Goal: Complete application form: Complete application form

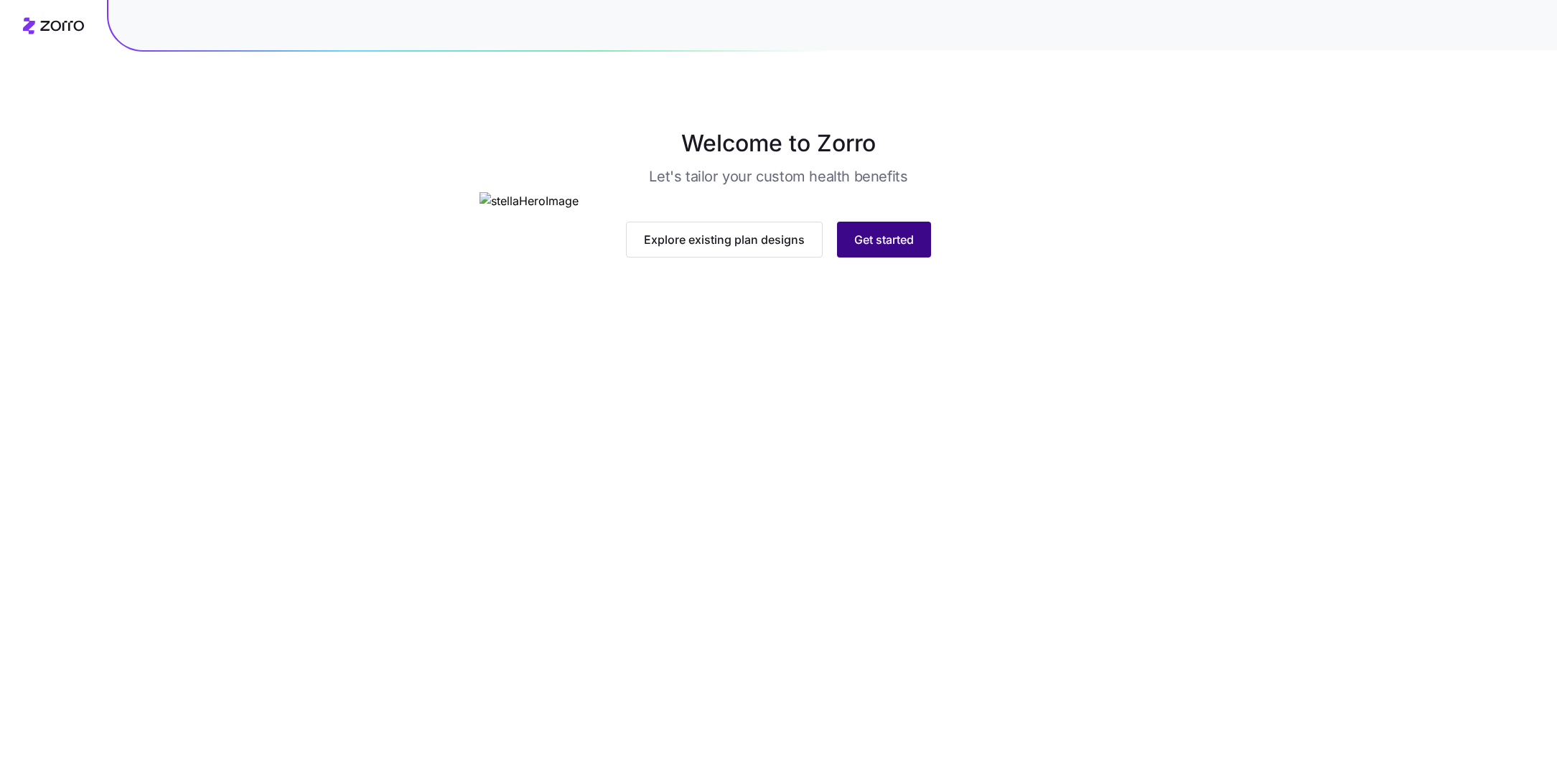
click at [909, 248] on span "Get started" at bounding box center [884, 239] width 60 height 17
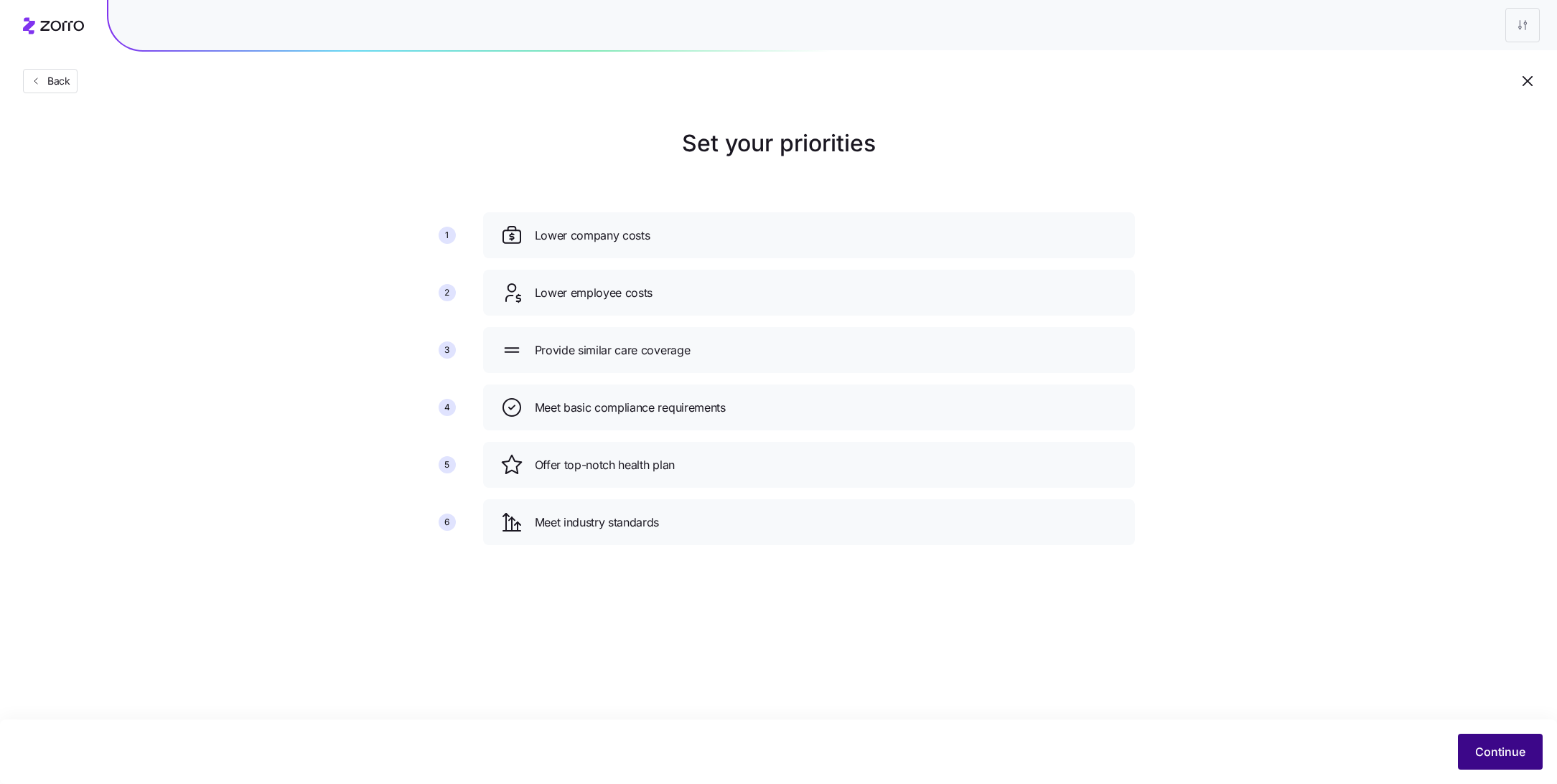
click at [1491, 759] on span "Continue" at bounding box center [1500, 751] width 50 height 17
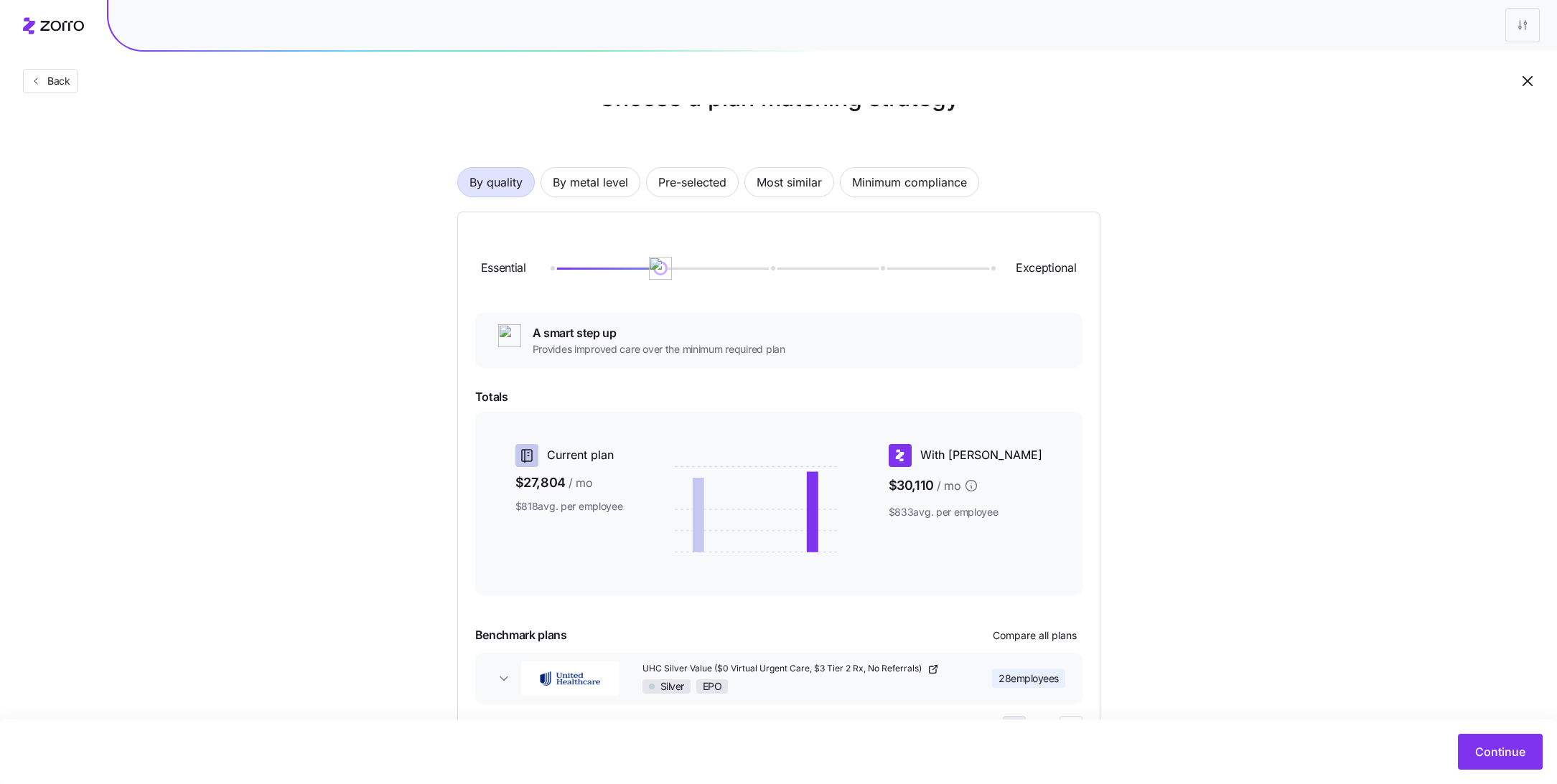
scroll to position [53, 0]
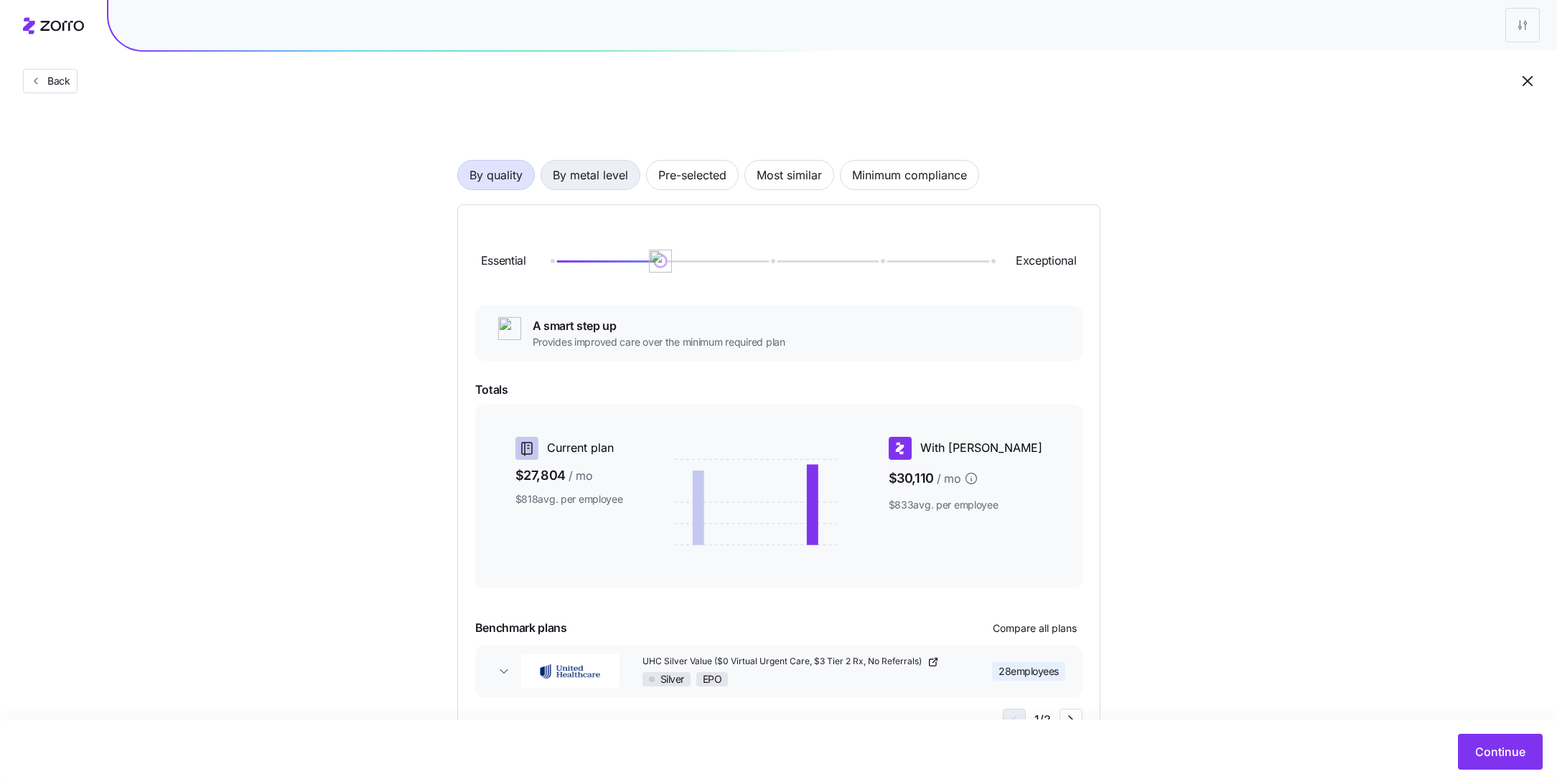
click at [606, 176] on span "By metal level" at bounding box center [590, 174] width 76 height 29
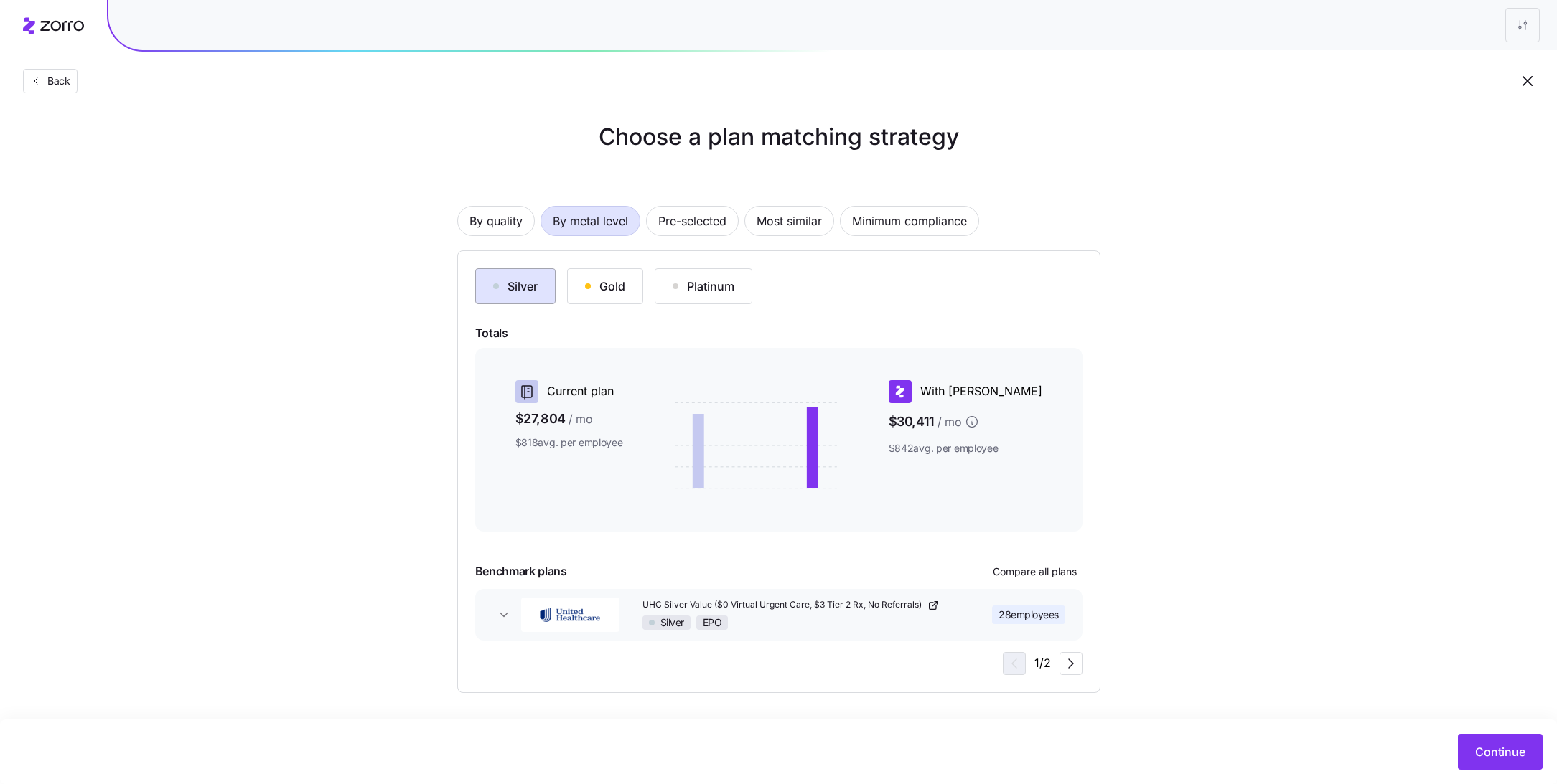
click at [519, 294] on div "Silver" at bounding box center [515, 286] width 45 height 17
click at [595, 294] on div "Gold" at bounding box center [605, 286] width 40 height 17
click at [681, 289] on div "Platinum" at bounding box center [704, 286] width 62 height 17
click at [567, 286] on button "Gold" at bounding box center [605, 287] width 76 height 36
click at [482, 290] on button "Silver" at bounding box center [515, 287] width 81 height 36
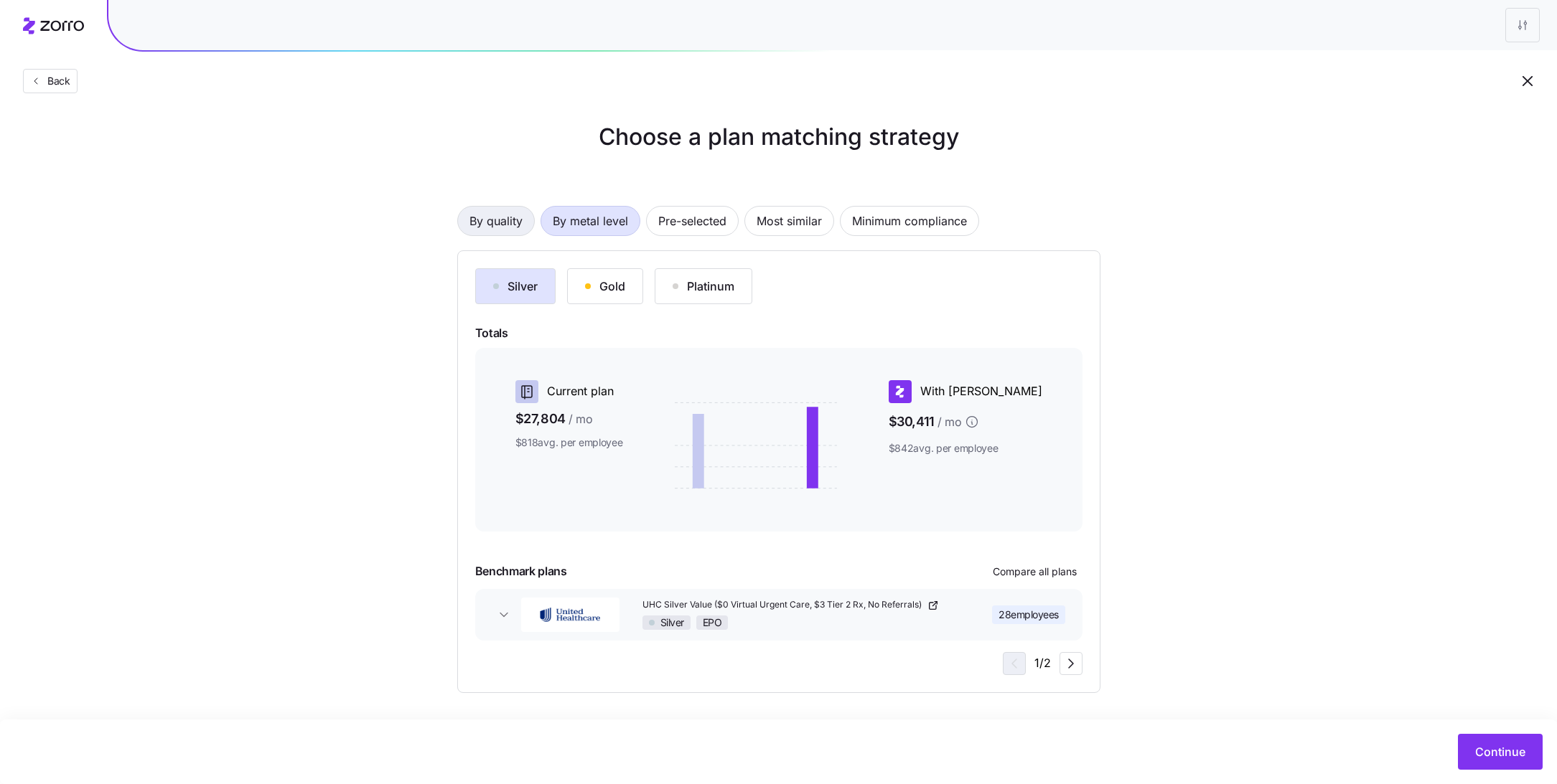
click at [493, 223] on span "By quality" at bounding box center [495, 221] width 53 height 29
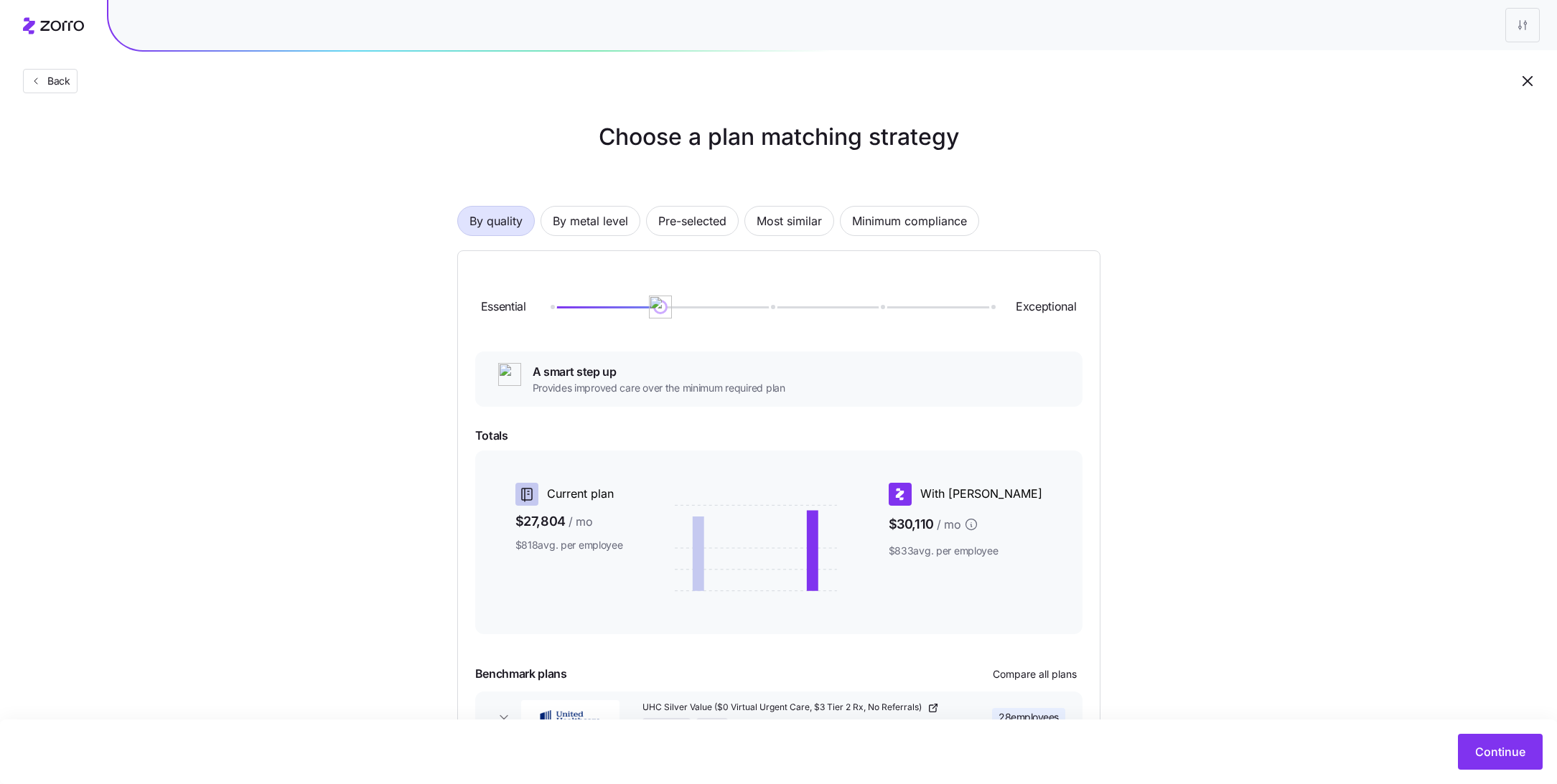
click at [559, 303] on div at bounding box center [771, 306] width 441 height 9
click at [631, 321] on div "Essential Exceptional" at bounding box center [778, 307] width 607 height 78
click at [664, 311] on div "Essential Exceptional" at bounding box center [778, 307] width 607 height 78
click at [664, 308] on div at bounding box center [771, 306] width 441 height 9
click at [762, 308] on div at bounding box center [771, 306] width 441 height 9
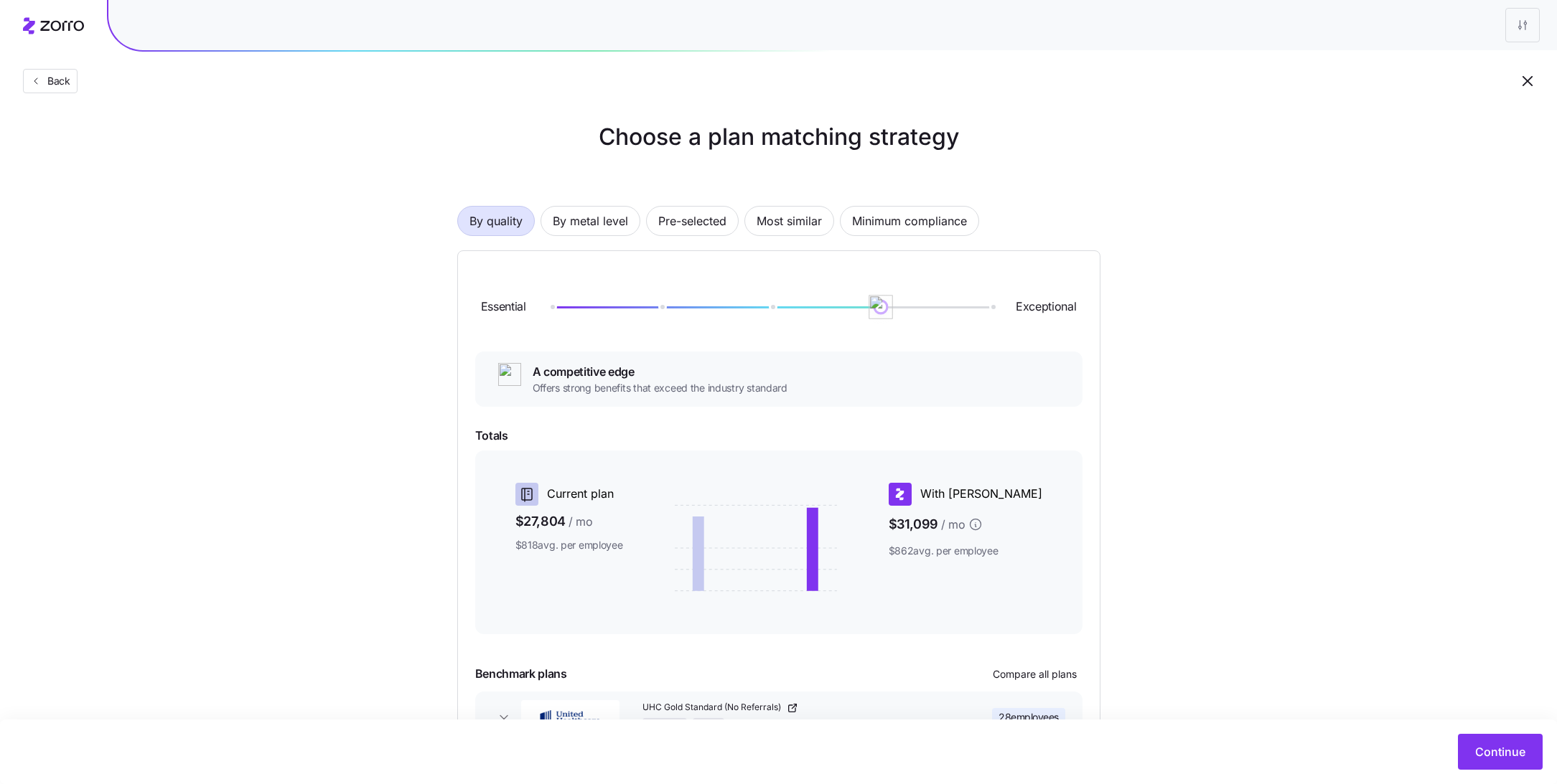
click at [878, 306] on div at bounding box center [771, 307] width 441 height 2
click at [996, 303] on div at bounding box center [771, 306] width 449 height 9
click at [993, 309] on div at bounding box center [771, 306] width 449 height 9
click at [990, 306] on div at bounding box center [771, 307] width 441 height 2
click at [665, 306] on div at bounding box center [771, 307] width 441 height 2
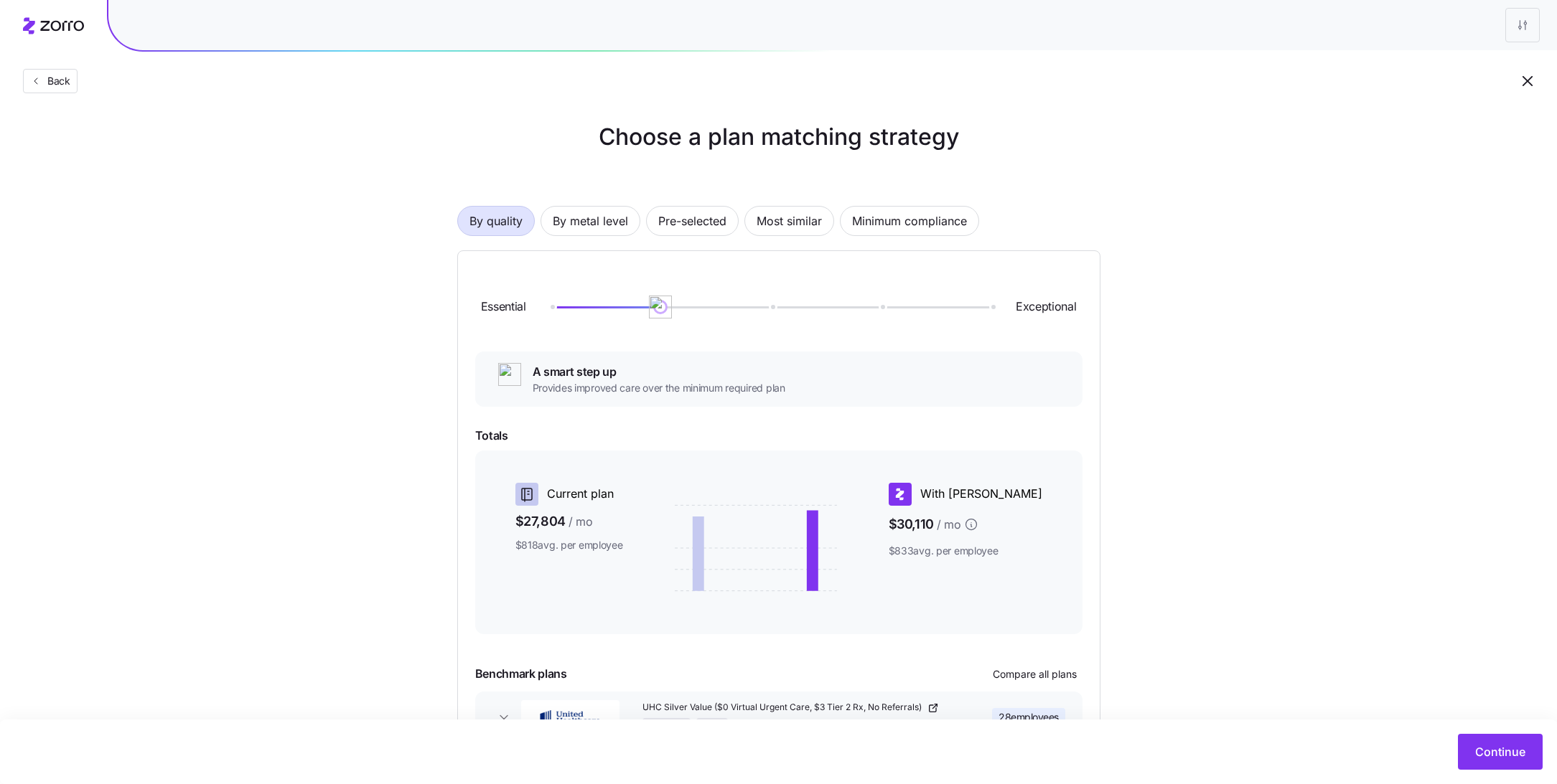
scroll to position [108, 0]
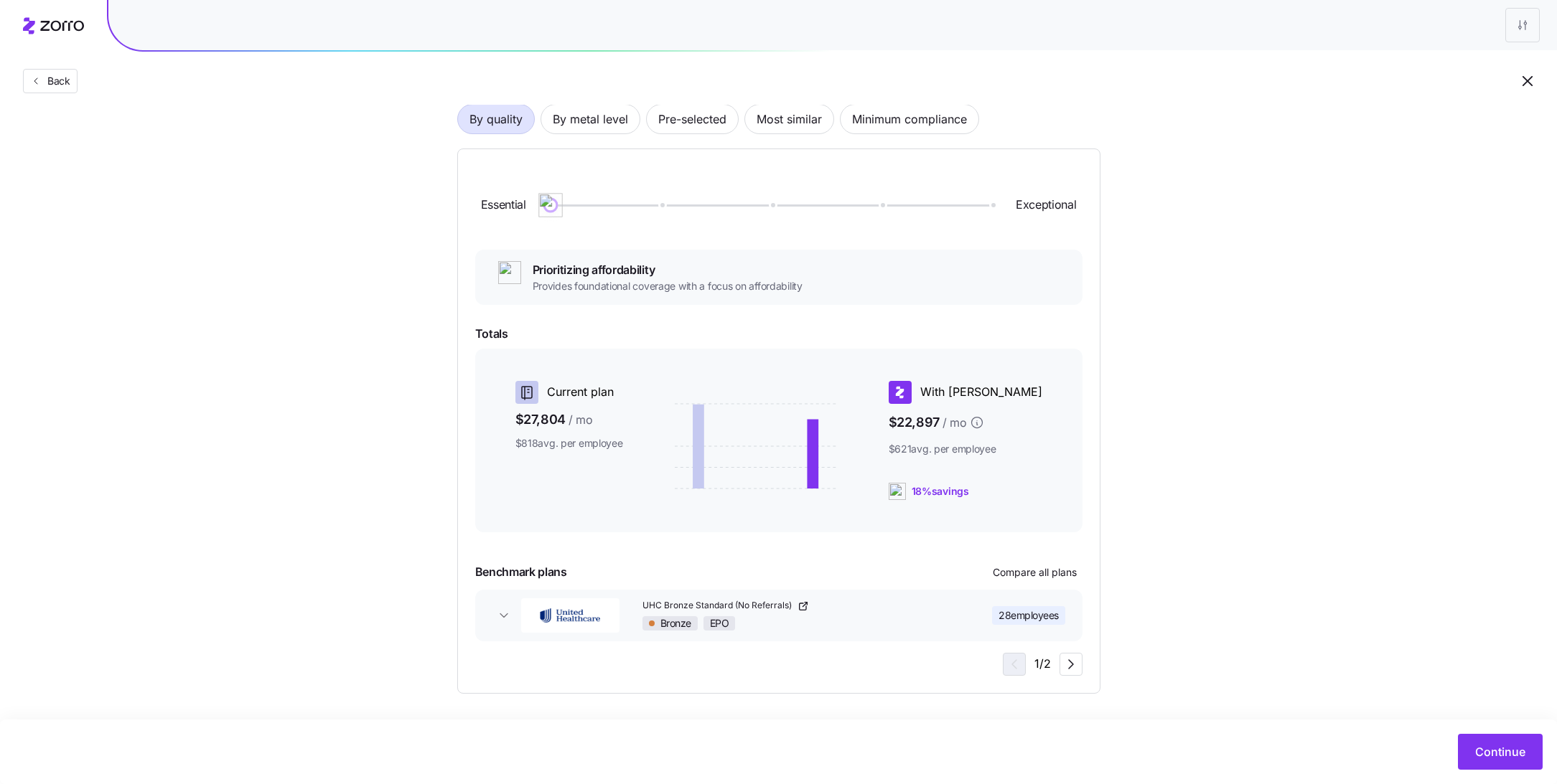
click at [554, 202] on div at bounding box center [771, 205] width 441 height 9
click at [1071, 661] on icon "button" at bounding box center [1070, 664] width 17 height 17
click at [1488, 750] on span "Continue" at bounding box center [1500, 751] width 50 height 17
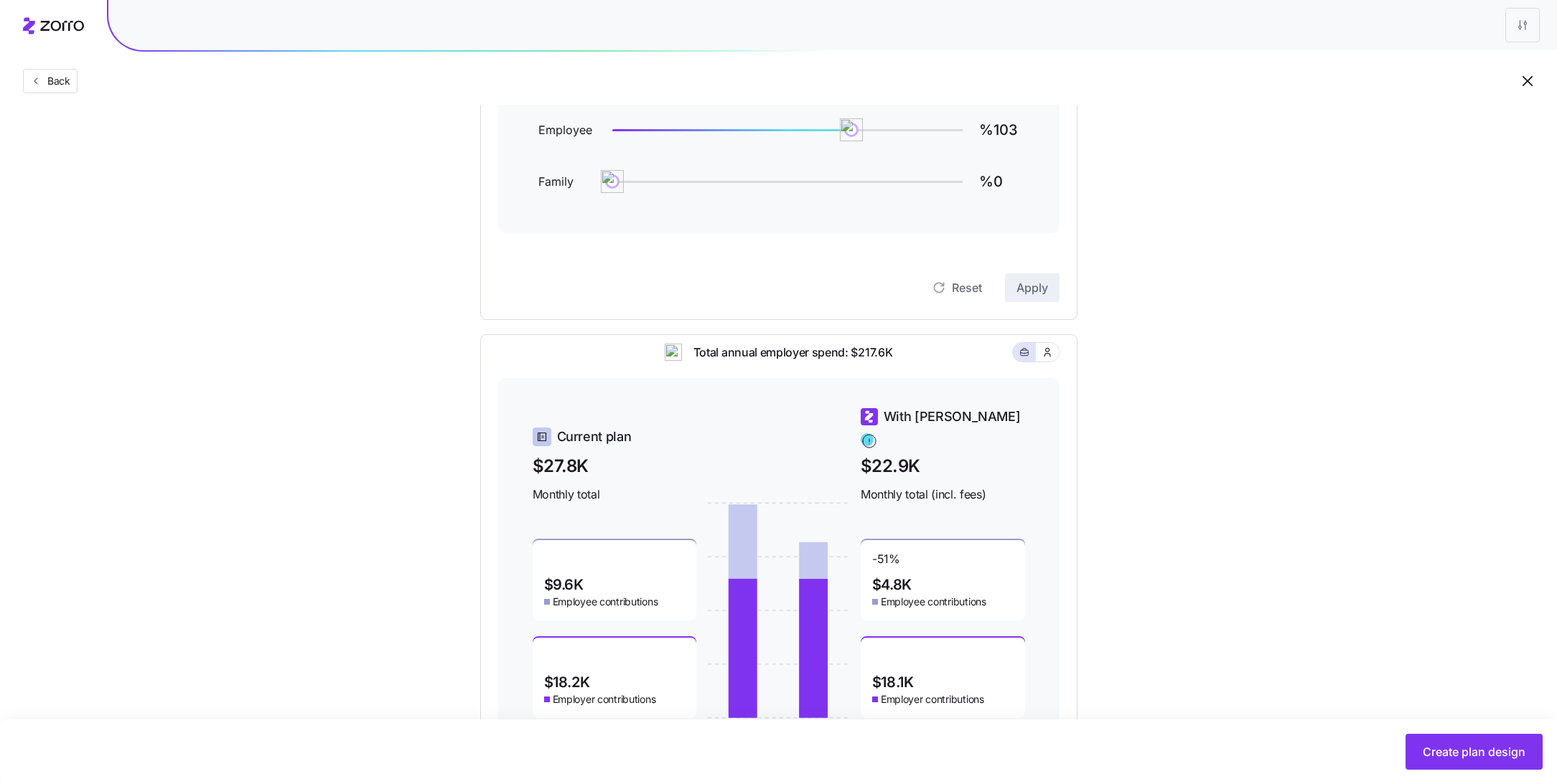
scroll to position [220, 0]
type input "%75"
drag, startPoint x: 851, startPoint y: 132, endPoint x: 788, endPoint y: 132, distance: 63.0
click at [788, 132] on img at bounding box center [787, 131] width 25 height 25
click at [1035, 290] on span "Apply" at bounding box center [1032, 290] width 32 height 17
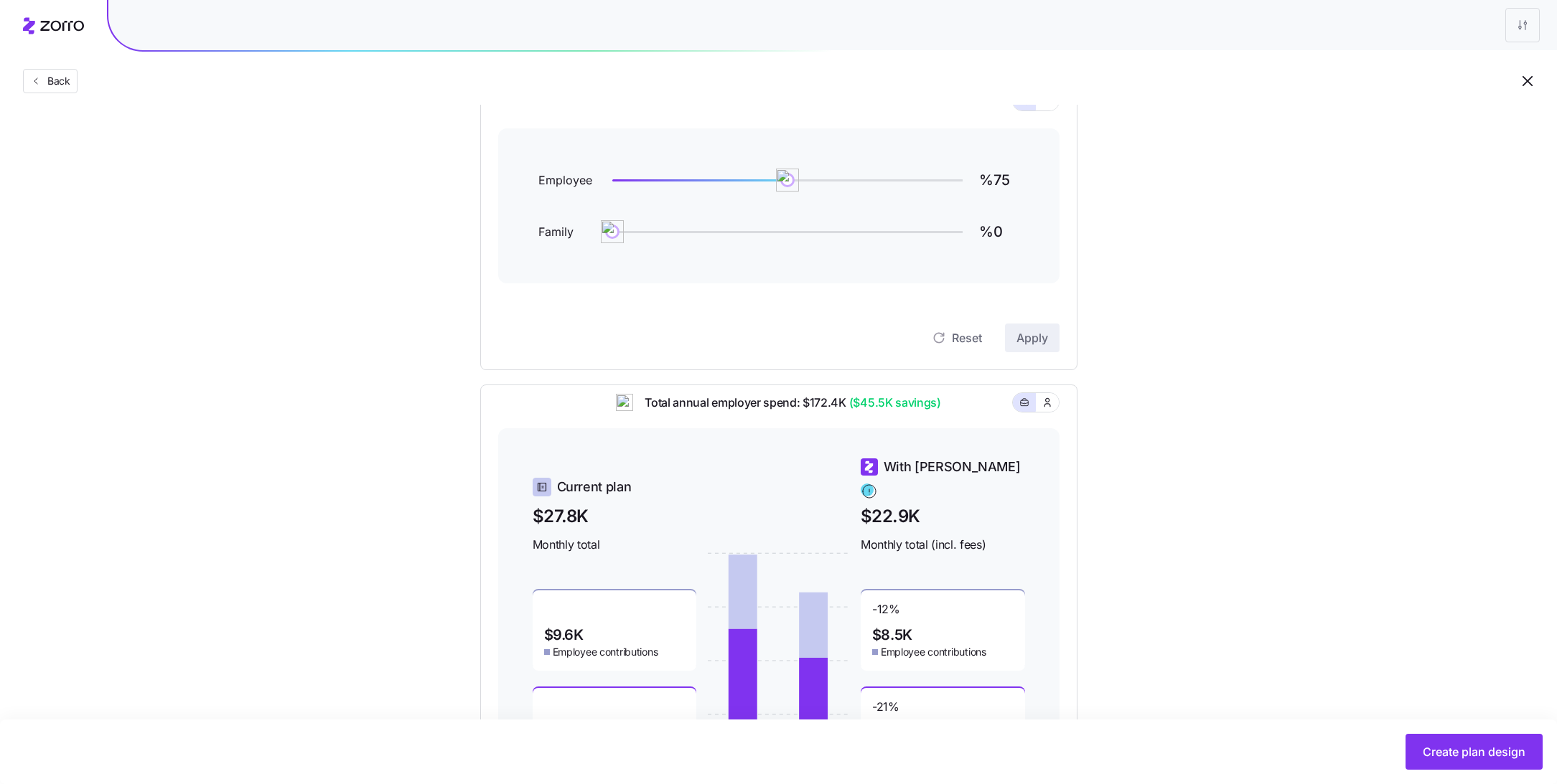
scroll to position [0, 0]
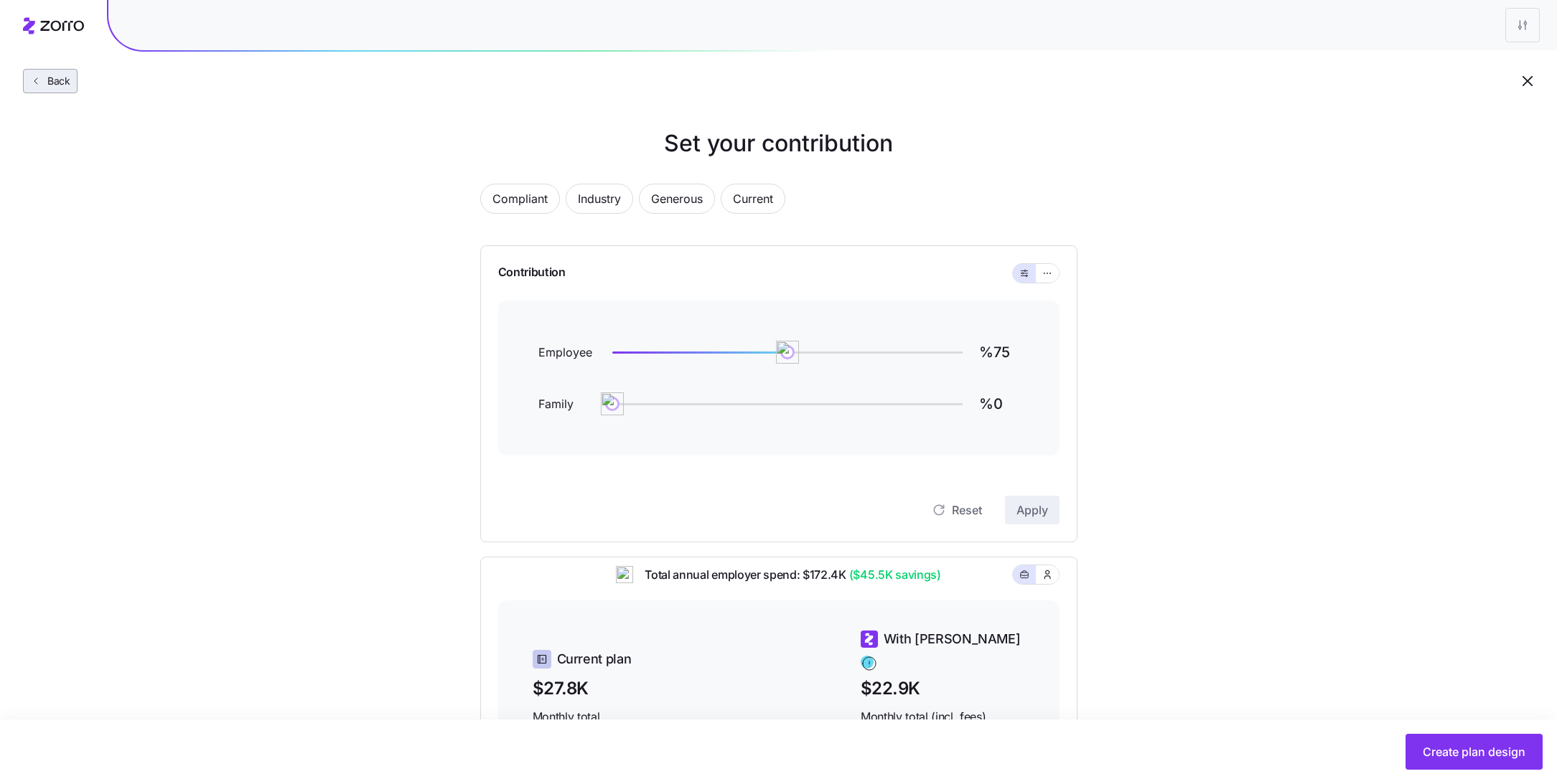
click at [48, 81] on span "Back" at bounding box center [56, 81] width 29 height 14
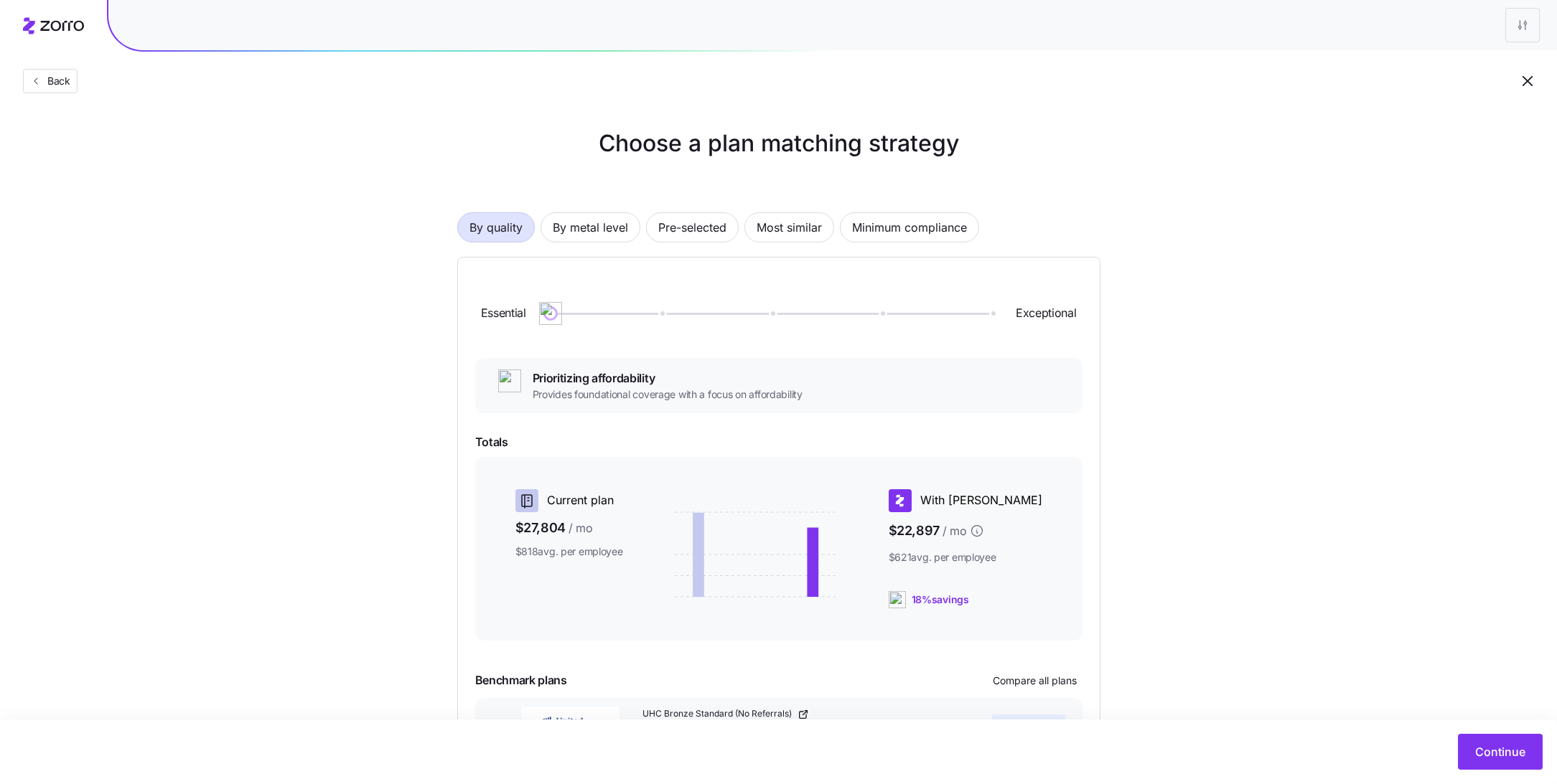
click at [657, 312] on div at bounding box center [771, 313] width 441 height 2
click at [551, 310] on div at bounding box center [771, 313] width 441 height 9
click at [670, 320] on div "Essential Exceptional" at bounding box center [778, 313] width 607 height 78
click at [660, 309] on div at bounding box center [771, 313] width 441 height 9
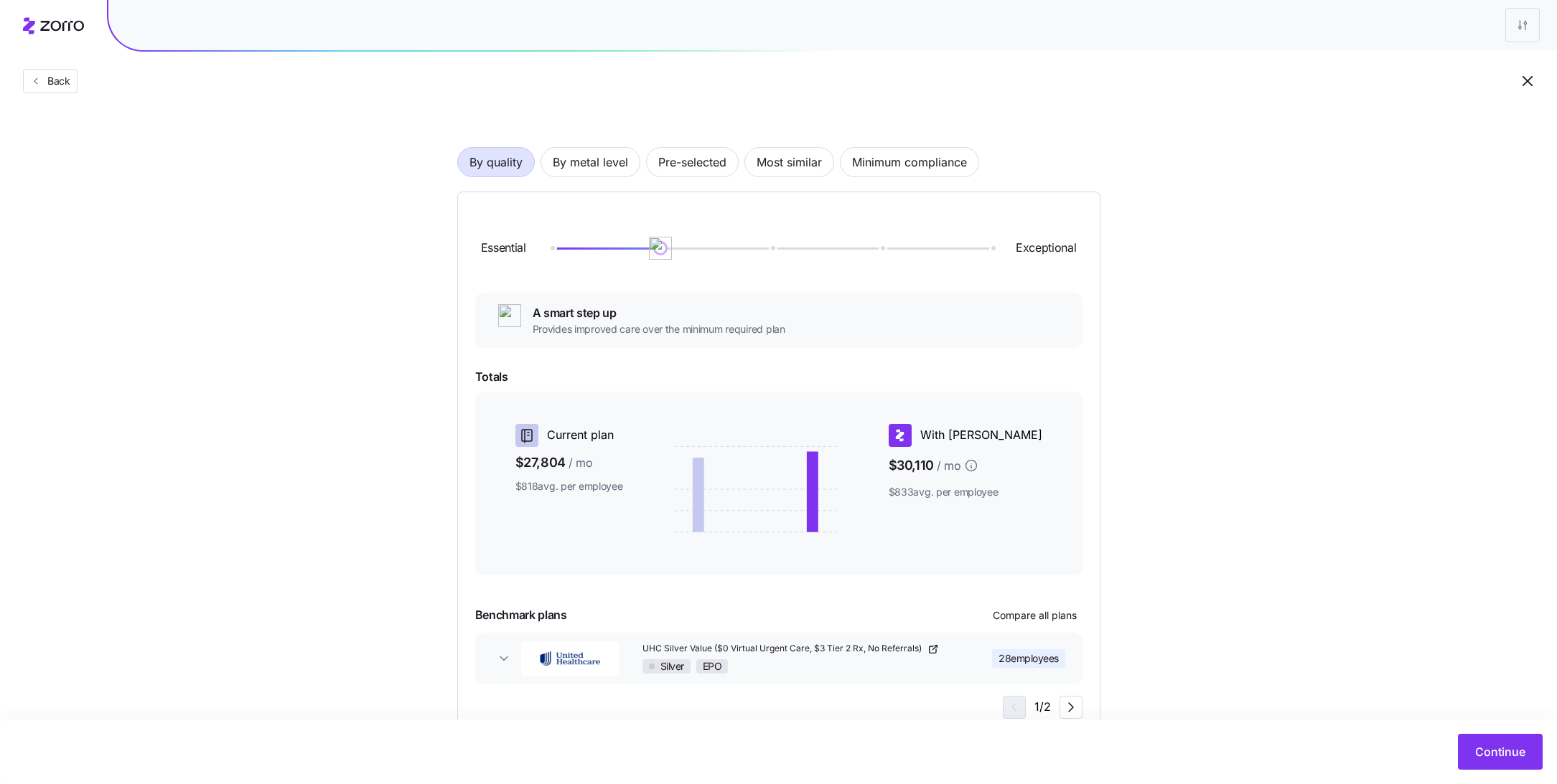
scroll to position [69, 0]
click at [556, 244] on div at bounding box center [771, 245] width 441 height 2
click at [656, 243] on div at bounding box center [771, 245] width 441 height 9
click at [559, 244] on div at bounding box center [771, 245] width 441 height 2
click at [660, 244] on div at bounding box center [771, 245] width 441 height 2
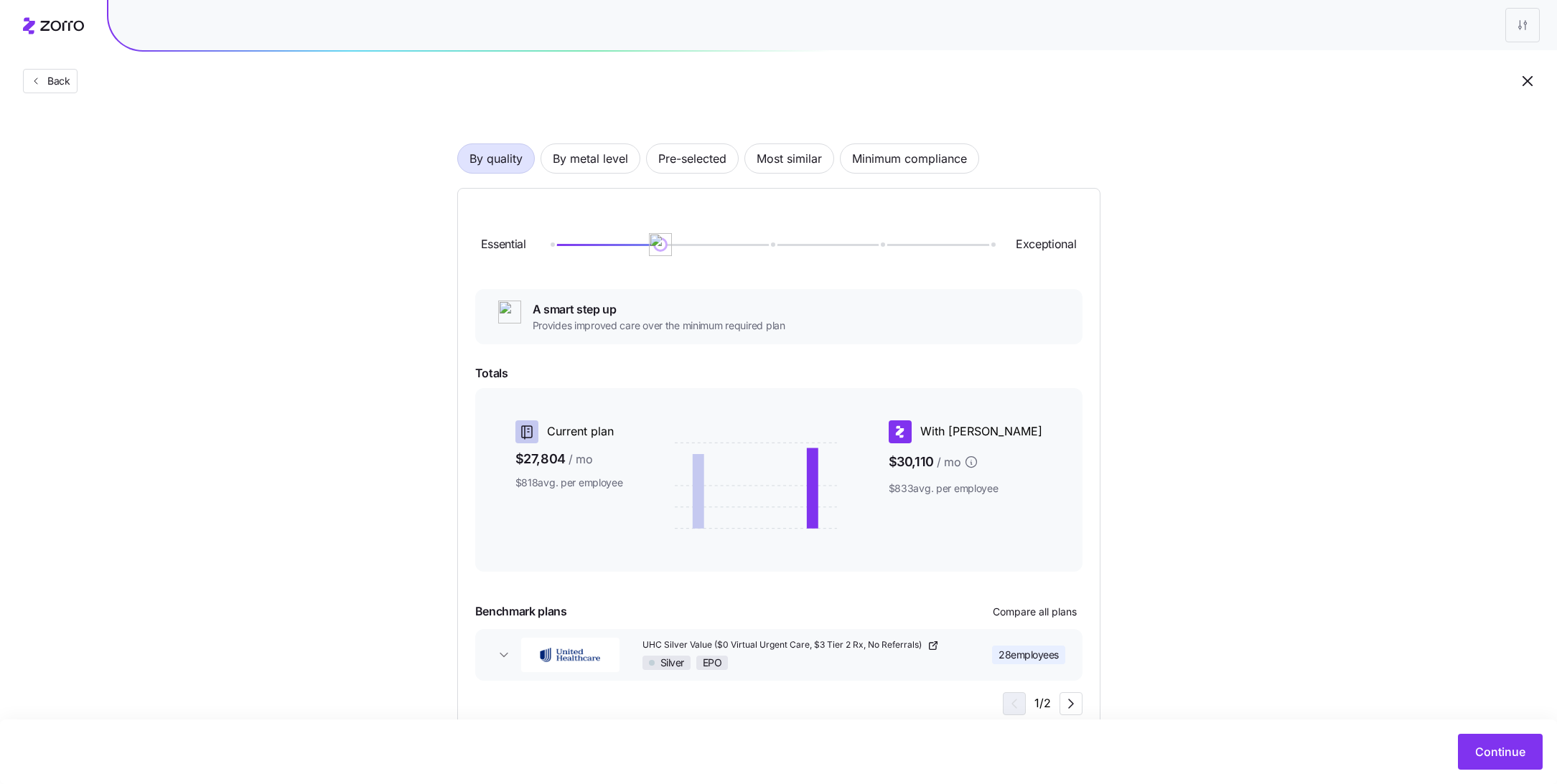
click at [786, 249] on div "Essential Exceptional" at bounding box center [778, 245] width 607 height 78
click at [776, 249] on div "Essential Exceptional" at bounding box center [778, 245] width 607 height 78
click at [780, 244] on div at bounding box center [771, 245] width 441 height 2
click at [662, 243] on div at bounding box center [771, 245] width 441 height 9
click at [773, 244] on div at bounding box center [771, 245] width 441 height 2
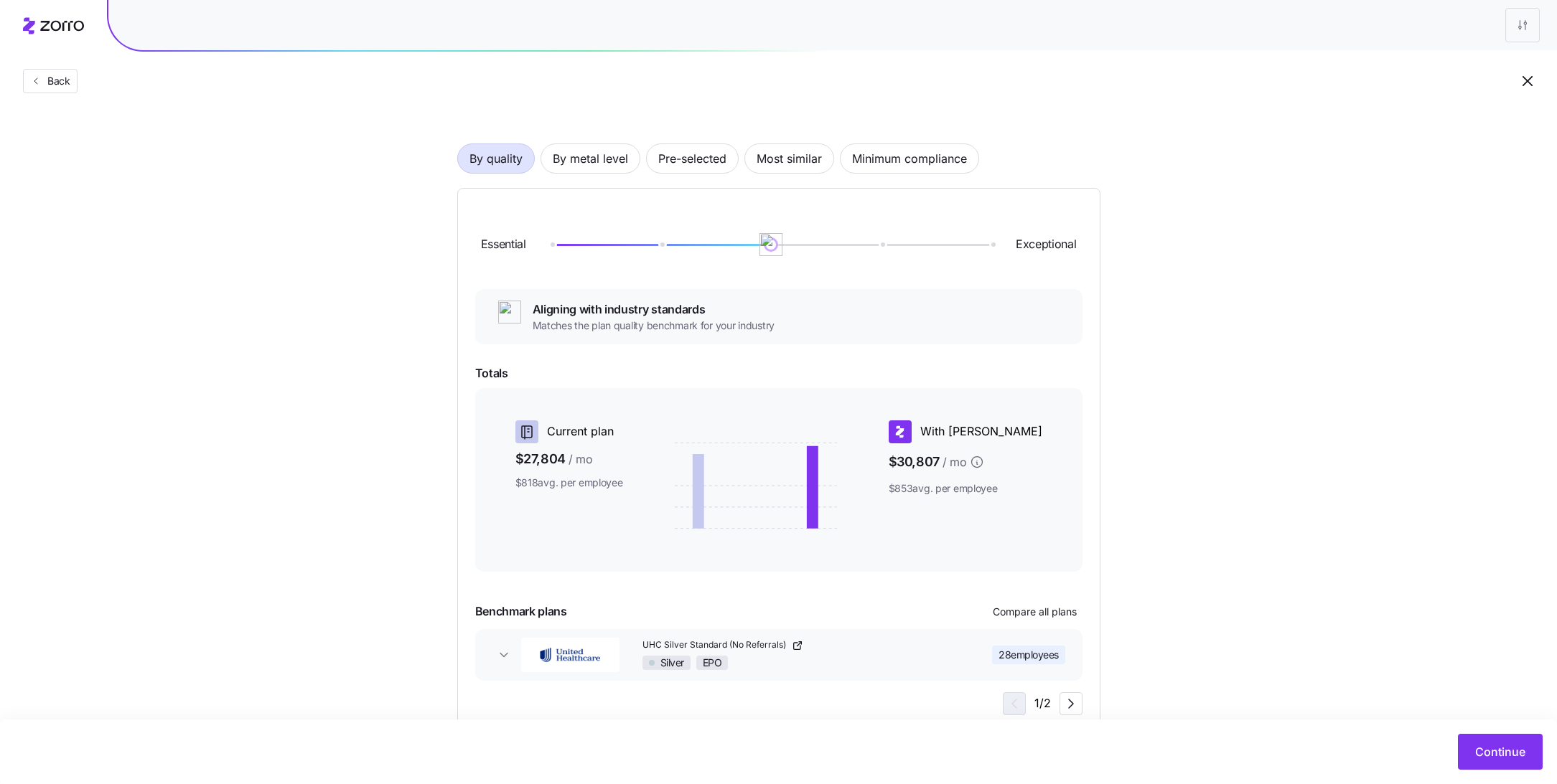
scroll to position [108, 0]
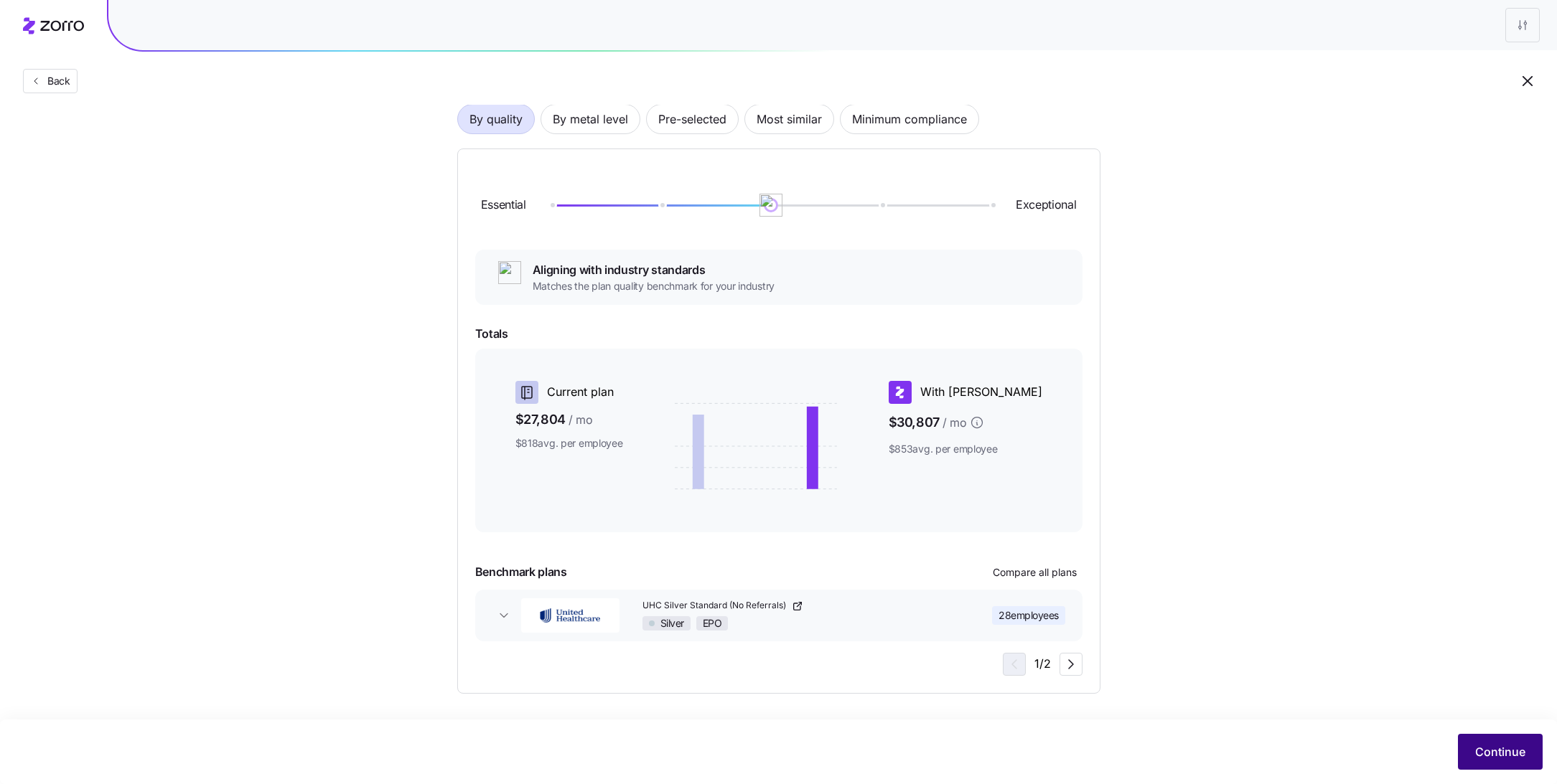
click at [1493, 747] on span "Continue" at bounding box center [1500, 751] width 50 height 17
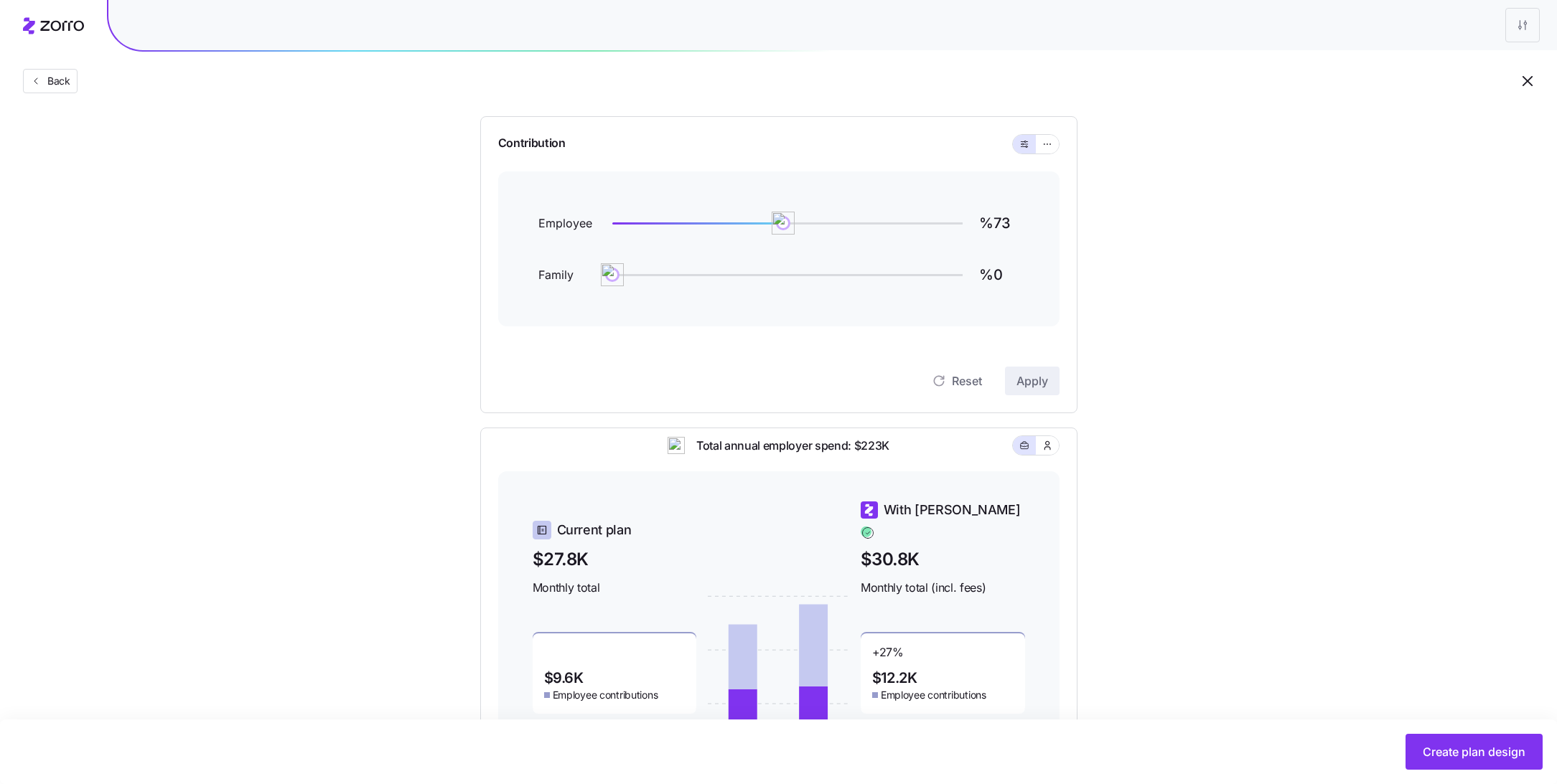
scroll to position [128, 0]
drag, startPoint x: 776, startPoint y: 221, endPoint x: 765, endPoint y: 221, distance: 11.0
click at [765, 221] on img at bounding box center [764, 224] width 25 height 25
click at [1037, 380] on span "Apply" at bounding box center [1032, 381] width 32 height 17
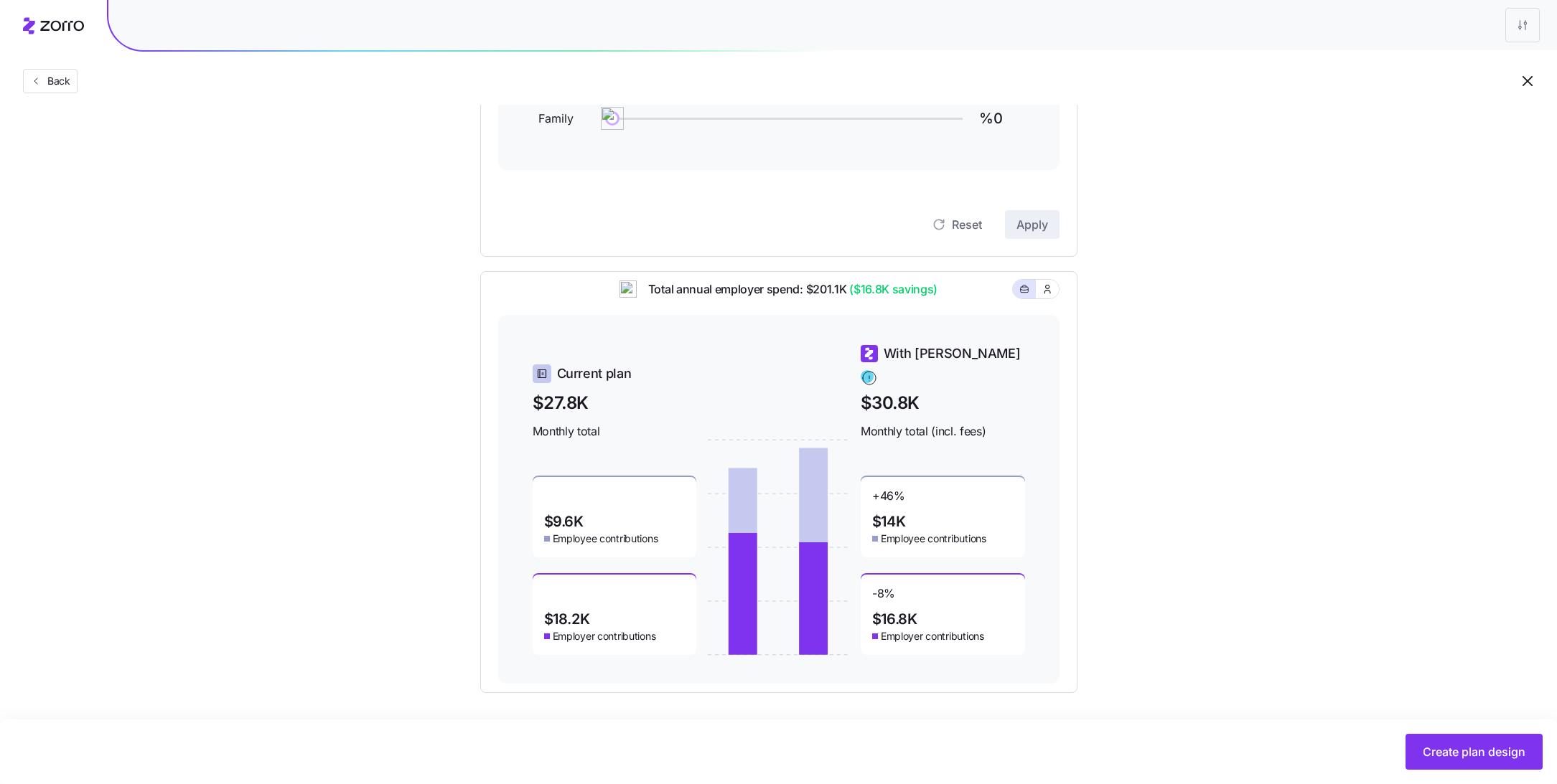
scroll to position [0, 0]
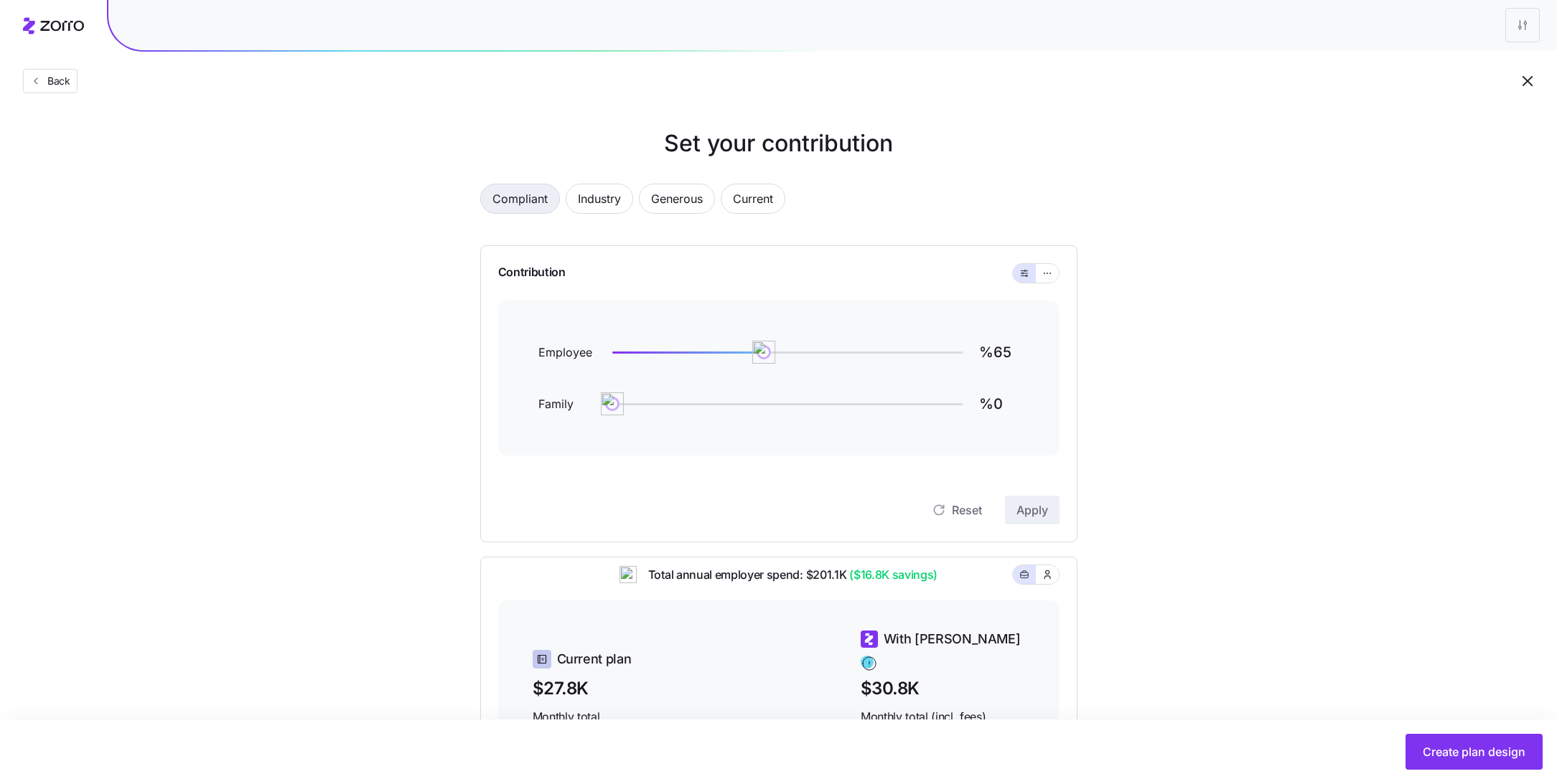
click at [529, 197] on span "Compliant" at bounding box center [521, 198] width 56 height 29
type input "%73"
click at [49, 87] on span "Back" at bounding box center [56, 81] width 29 height 14
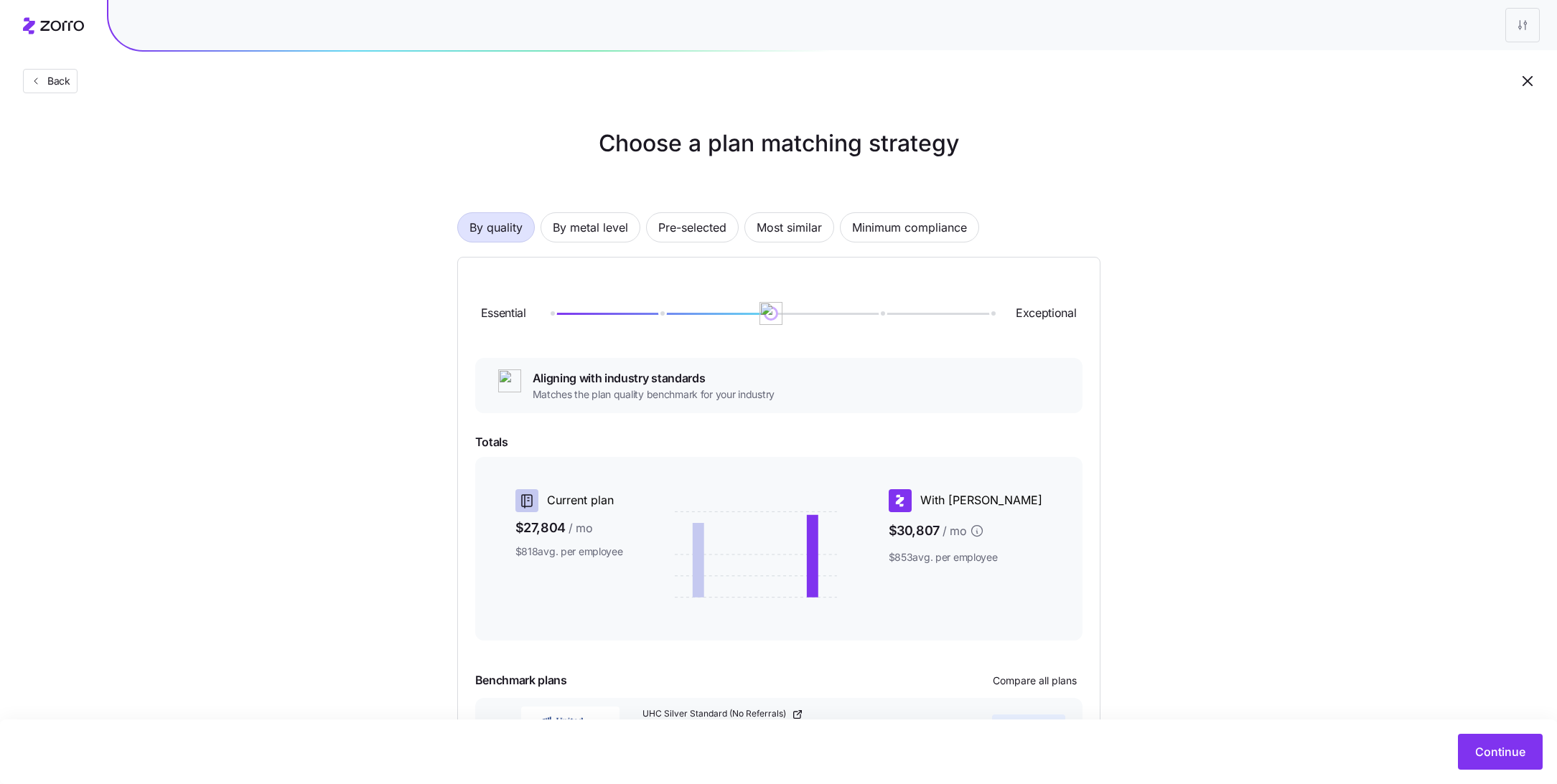
scroll to position [107, 0]
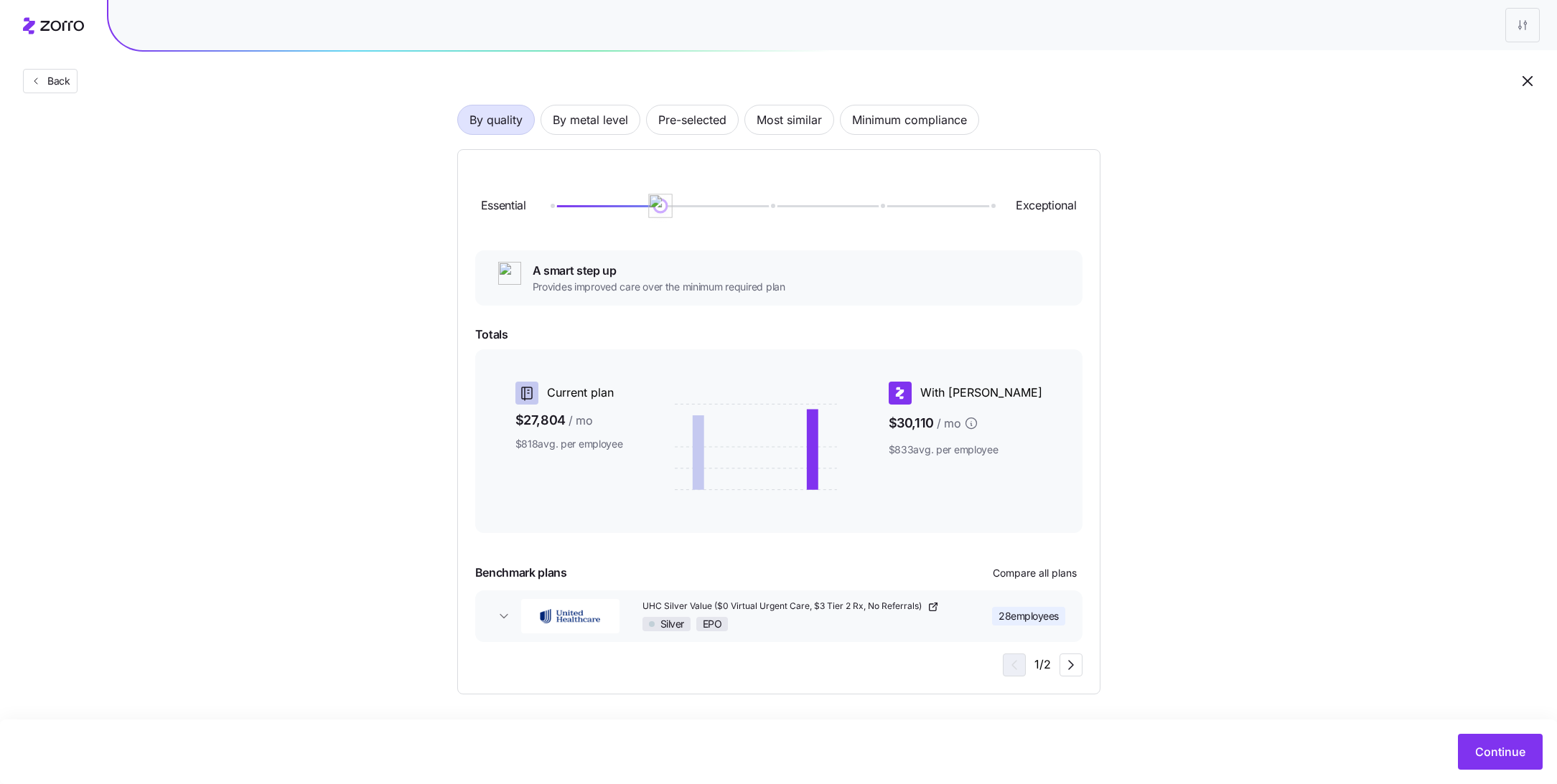
drag, startPoint x: 773, startPoint y: 202, endPoint x: 677, endPoint y: 202, distance: 96.0
click at [677, 202] on div at bounding box center [771, 206] width 441 height 9
click at [556, 207] on div at bounding box center [771, 206] width 441 height 9
click at [665, 209] on div at bounding box center [771, 206] width 441 height 9
click at [1496, 747] on span "Continue" at bounding box center [1500, 751] width 50 height 17
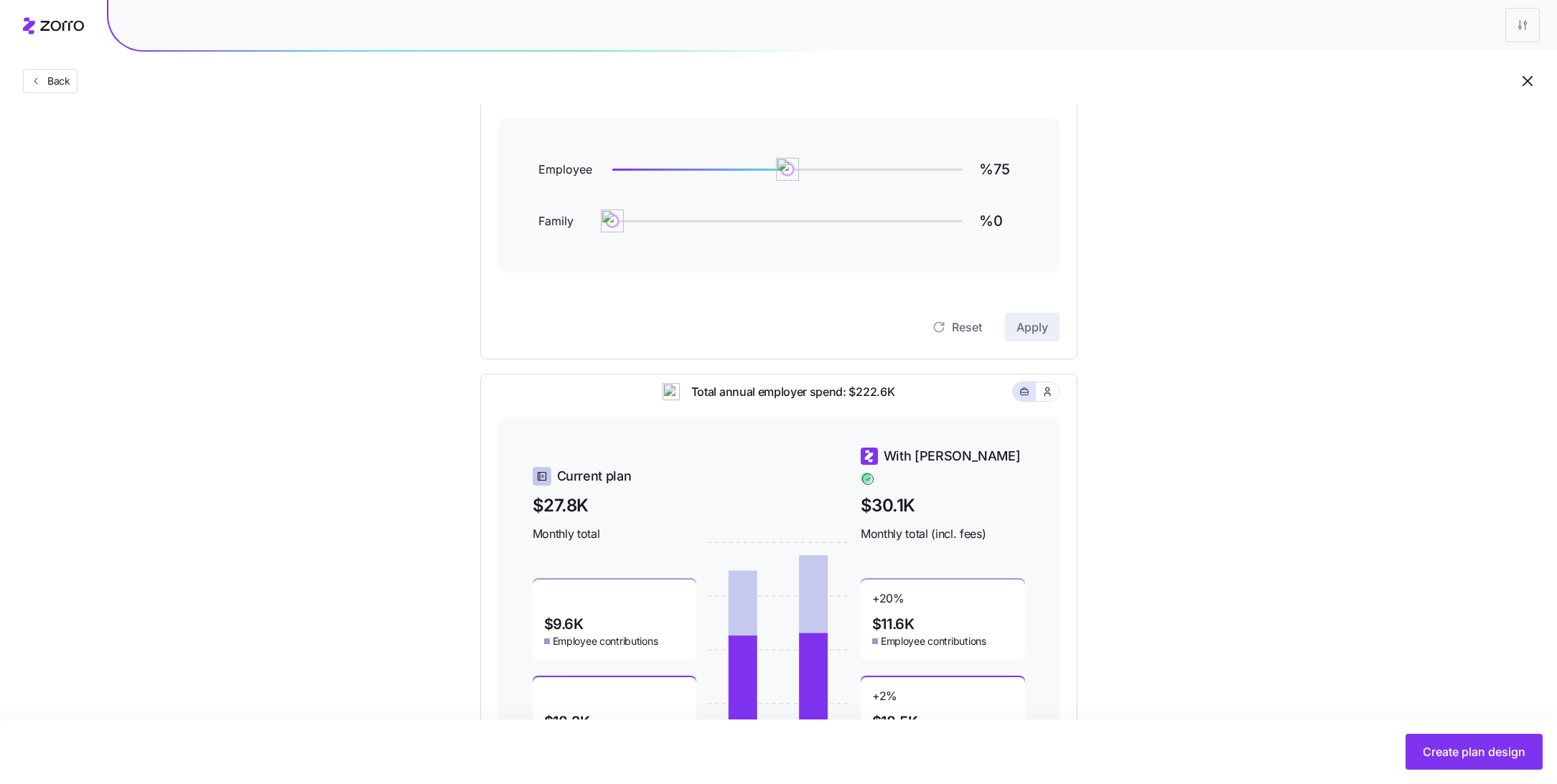
scroll to position [174, 0]
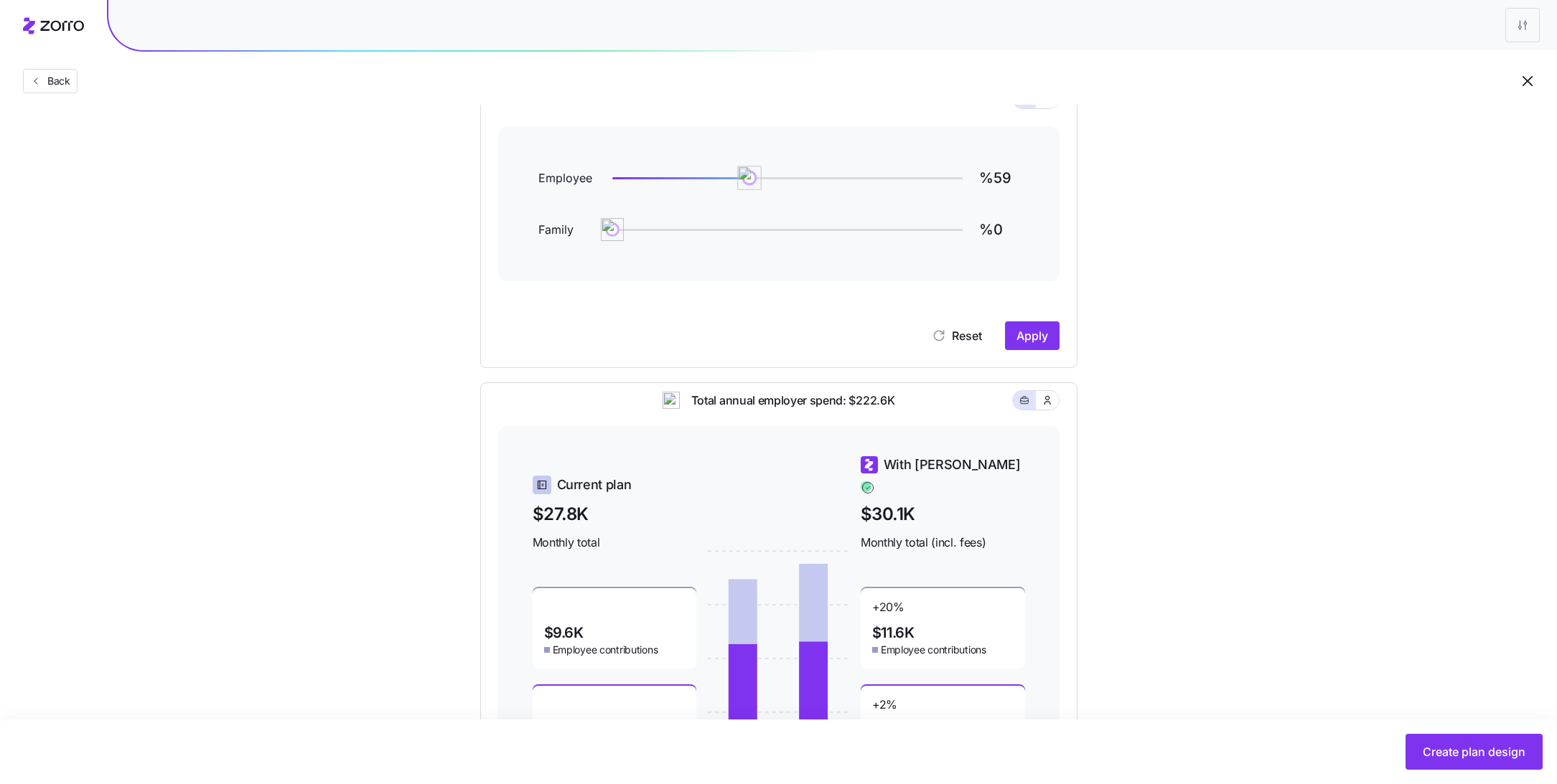
type input "%60"
drag, startPoint x: 780, startPoint y: 180, endPoint x: 753, endPoint y: 180, distance: 27.0
click at [753, 180] on img at bounding box center [752, 178] width 25 height 25
click at [1035, 334] on span "Apply" at bounding box center [1032, 335] width 32 height 17
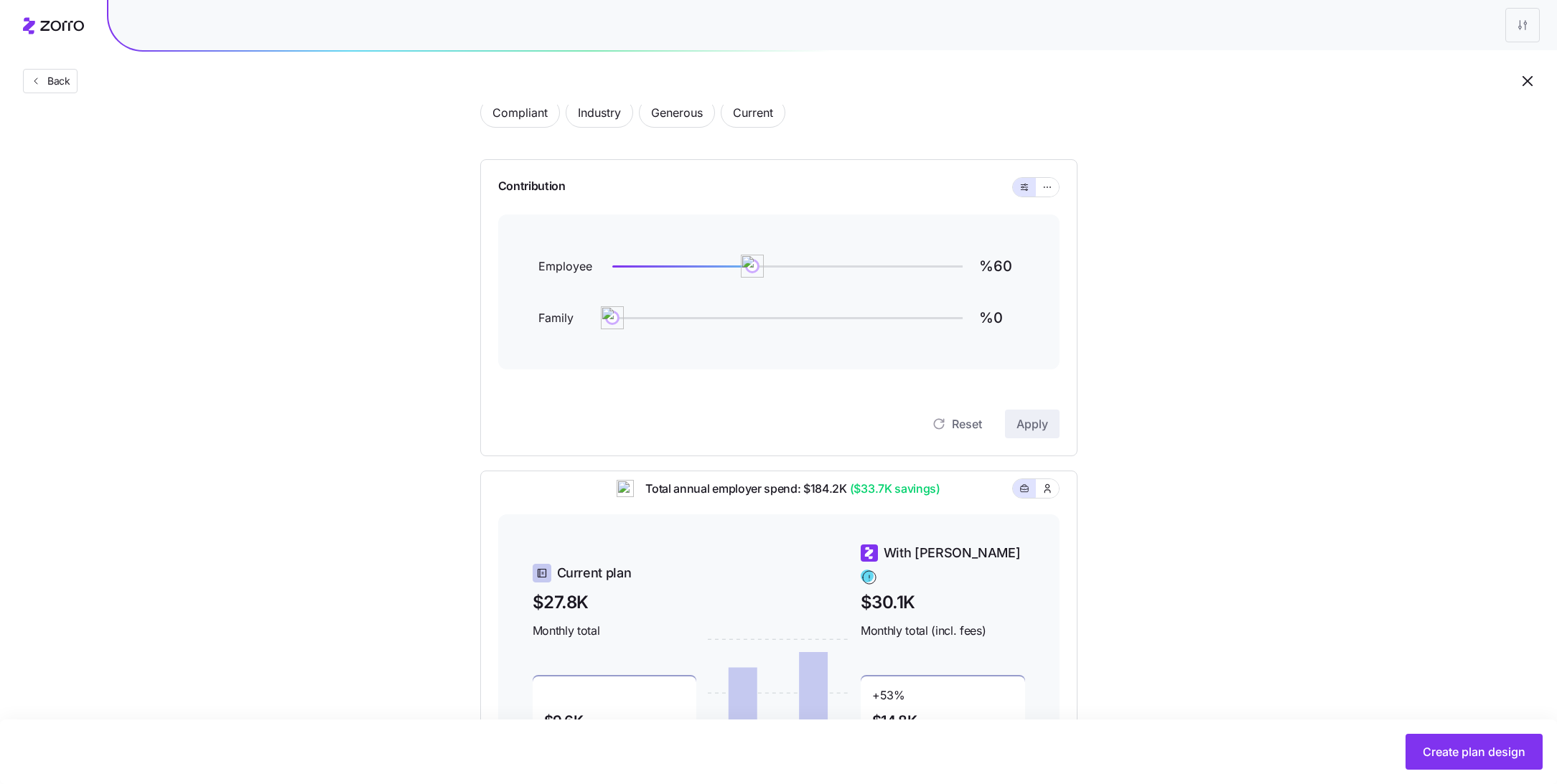
scroll to position [0, 0]
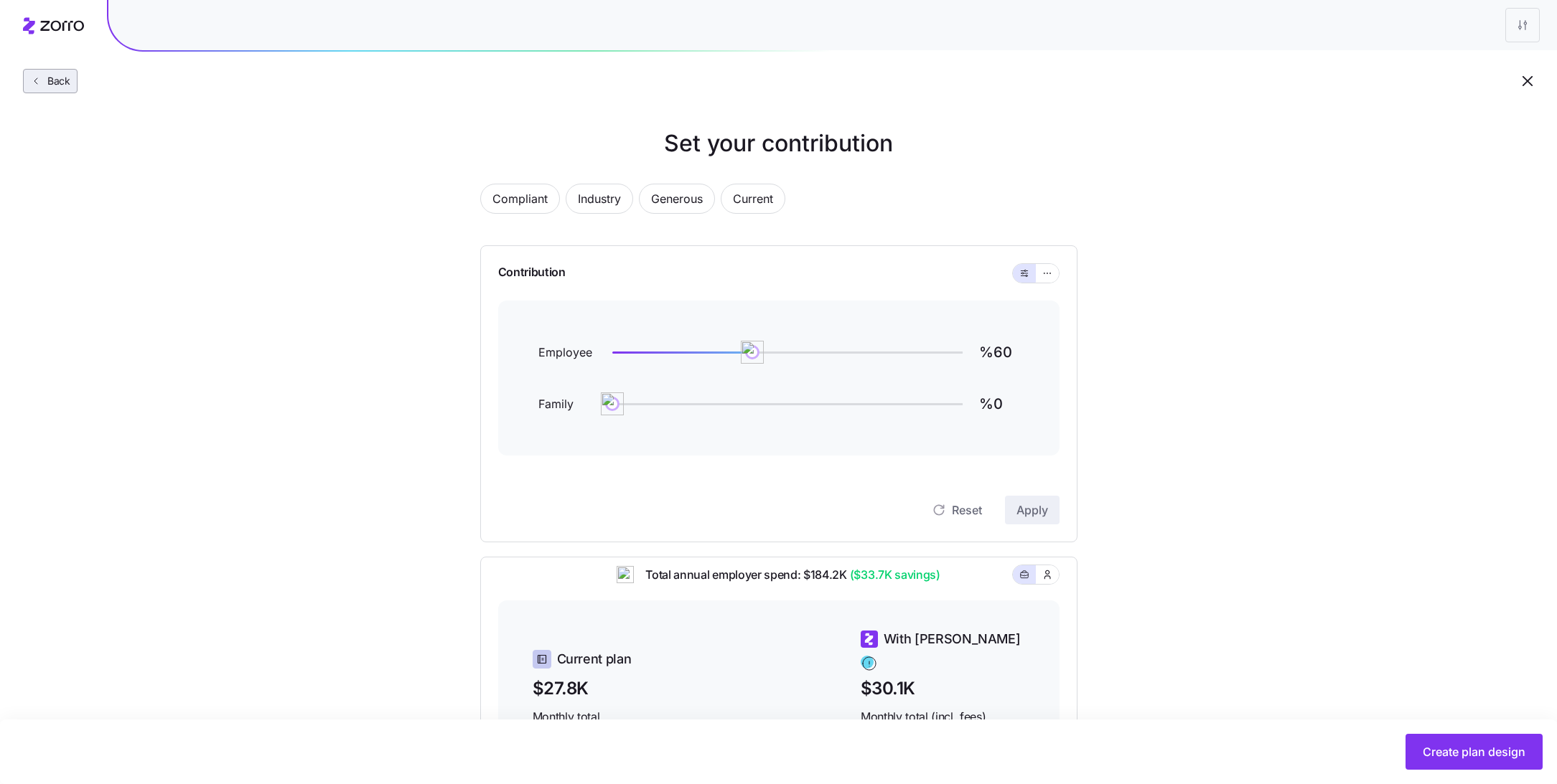
click at [43, 82] on span "Back" at bounding box center [56, 81] width 29 height 14
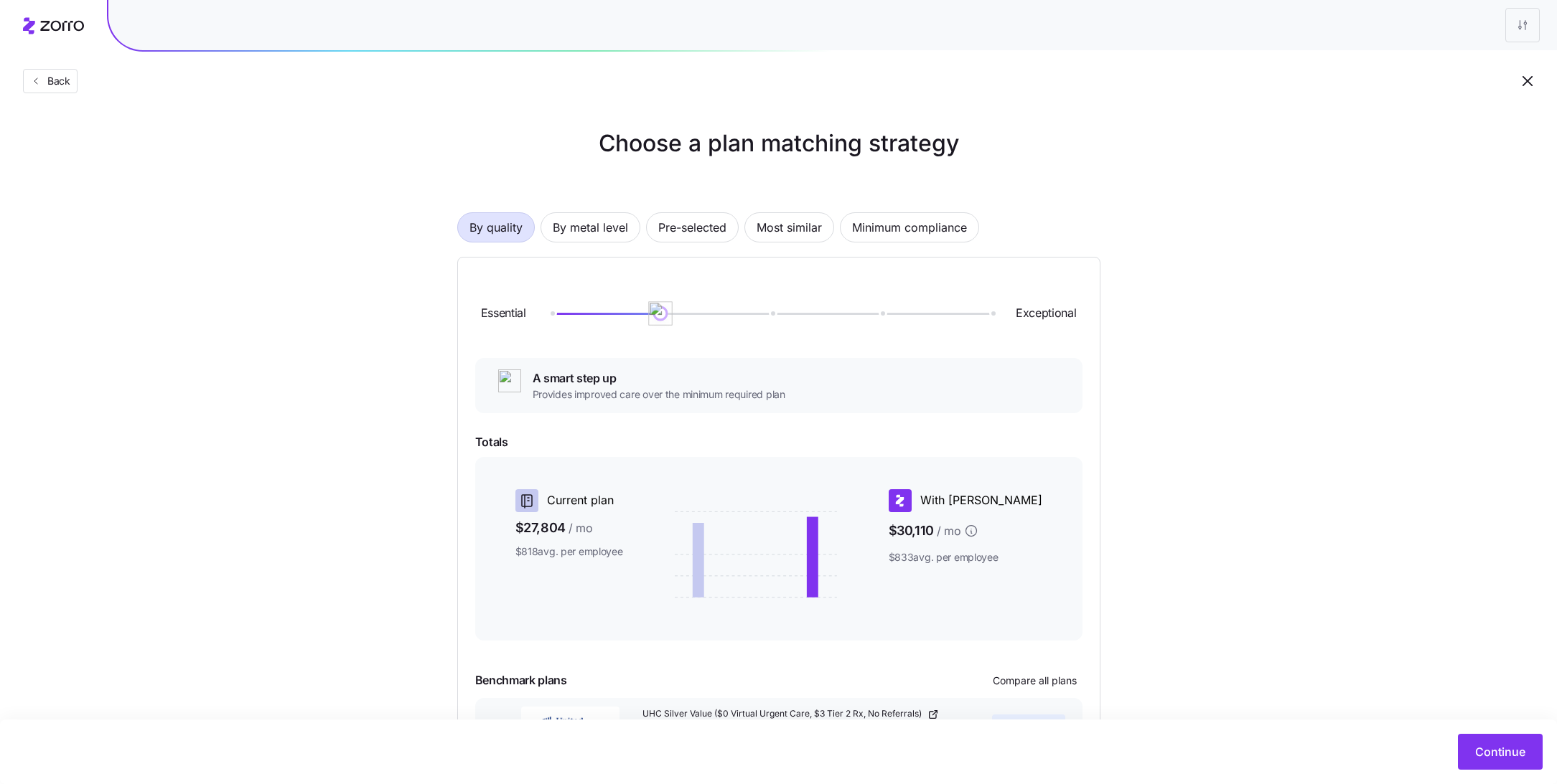
drag, startPoint x: 649, startPoint y: 307, endPoint x: 559, endPoint y: 309, distance: 90.0
click at [648, 310] on img at bounding box center [660, 313] width 25 height 25
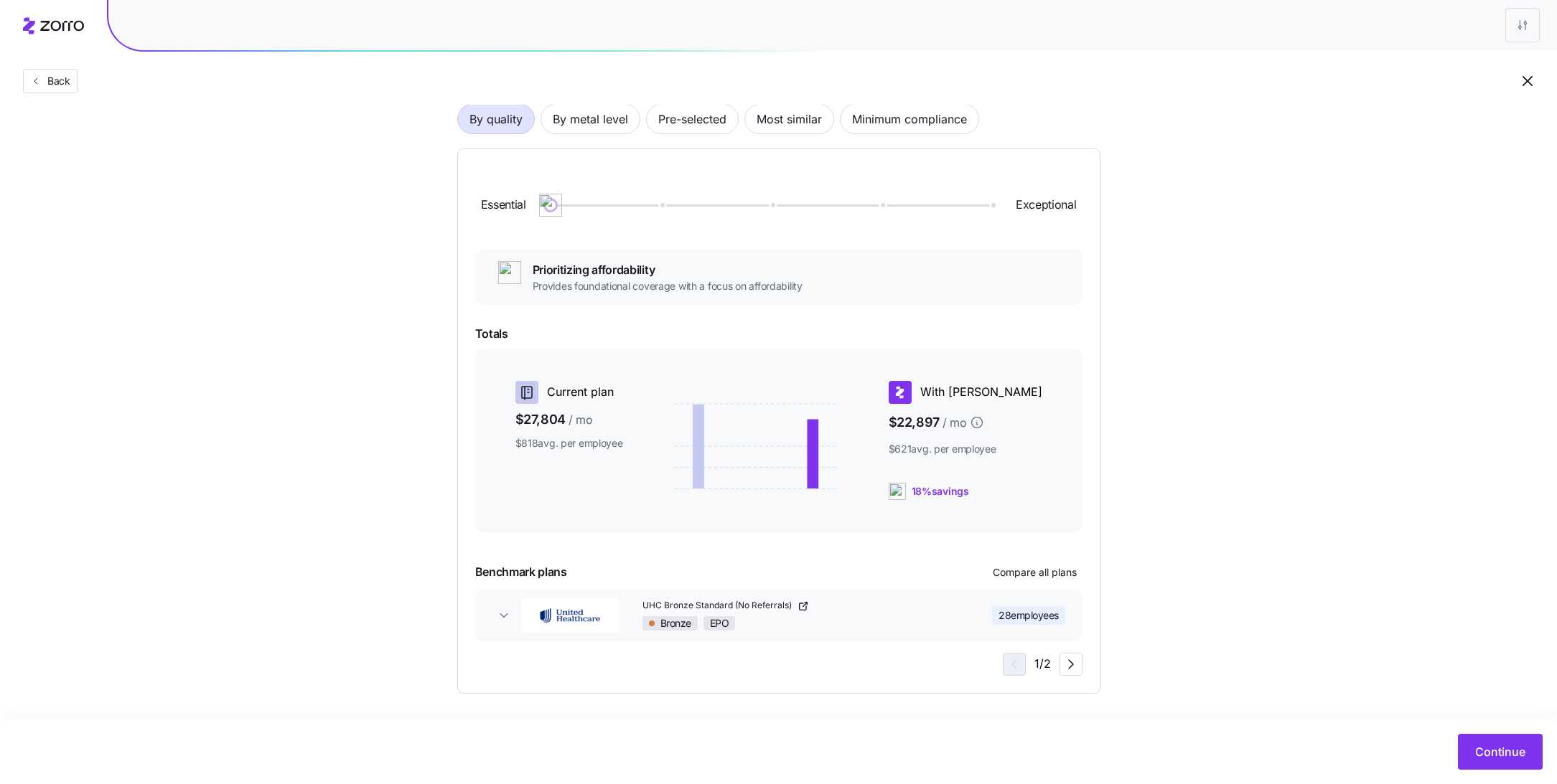
scroll to position [108, 0]
click at [662, 205] on div at bounding box center [771, 205] width 441 height 2
click at [553, 199] on div "Essential Exceptional" at bounding box center [778, 205] width 607 height 78
click at [558, 202] on div at bounding box center [771, 205] width 441 height 9
click at [771, 127] on span "Most similar" at bounding box center [789, 118] width 66 height 29
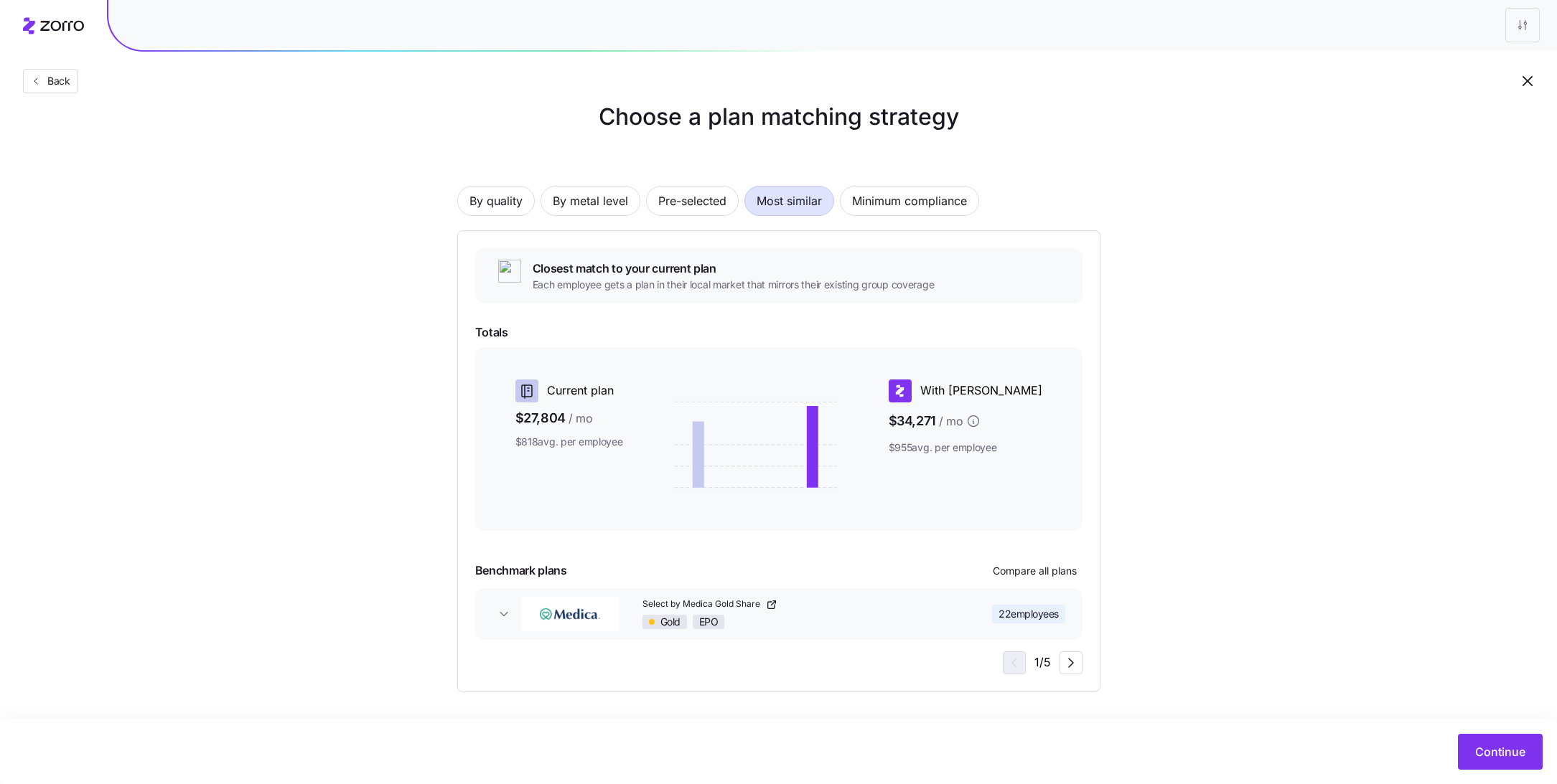
scroll to position [26, 0]
click at [1493, 749] on span "Continue" at bounding box center [1500, 751] width 50 height 17
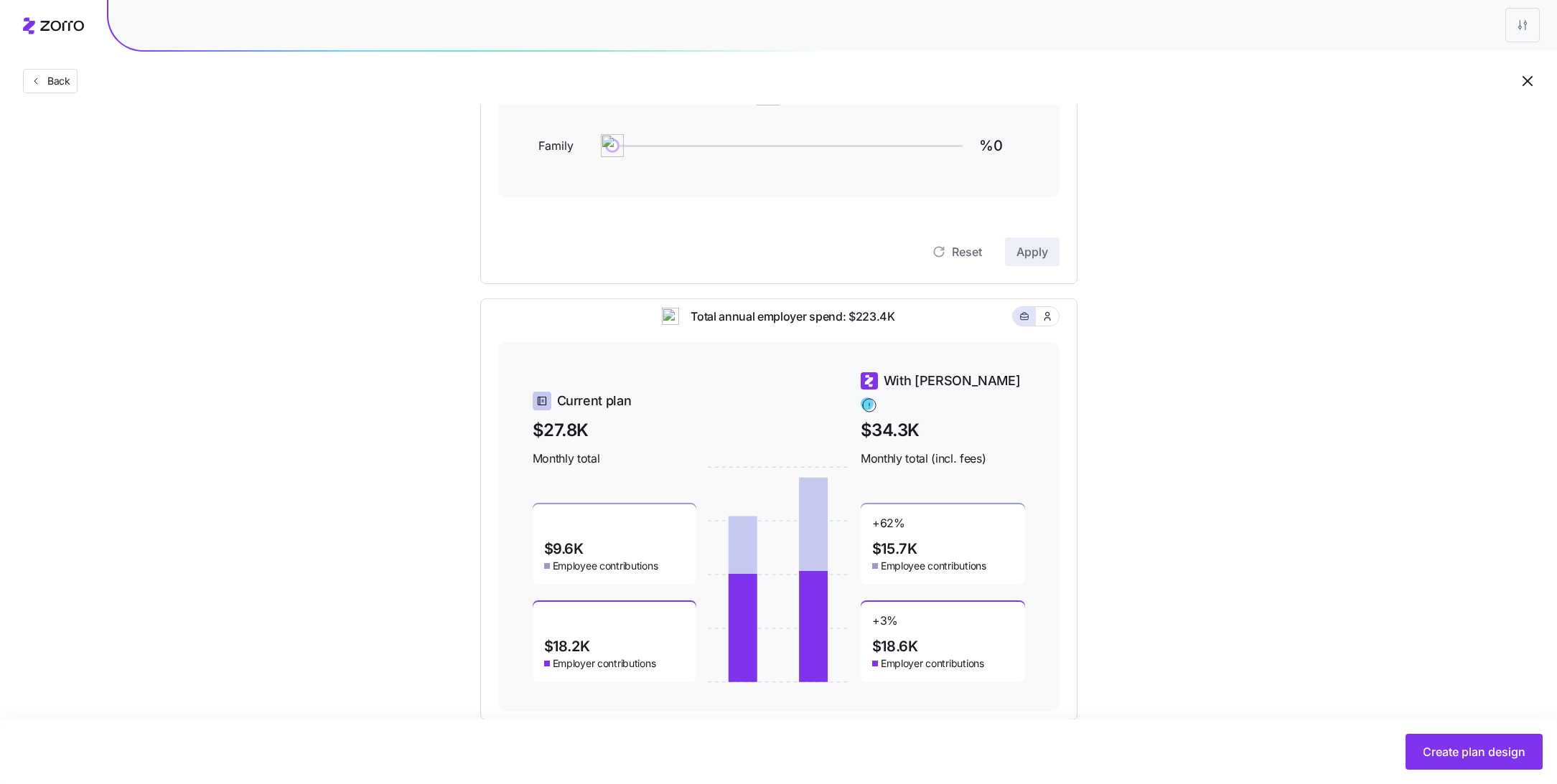
scroll to position [286, 0]
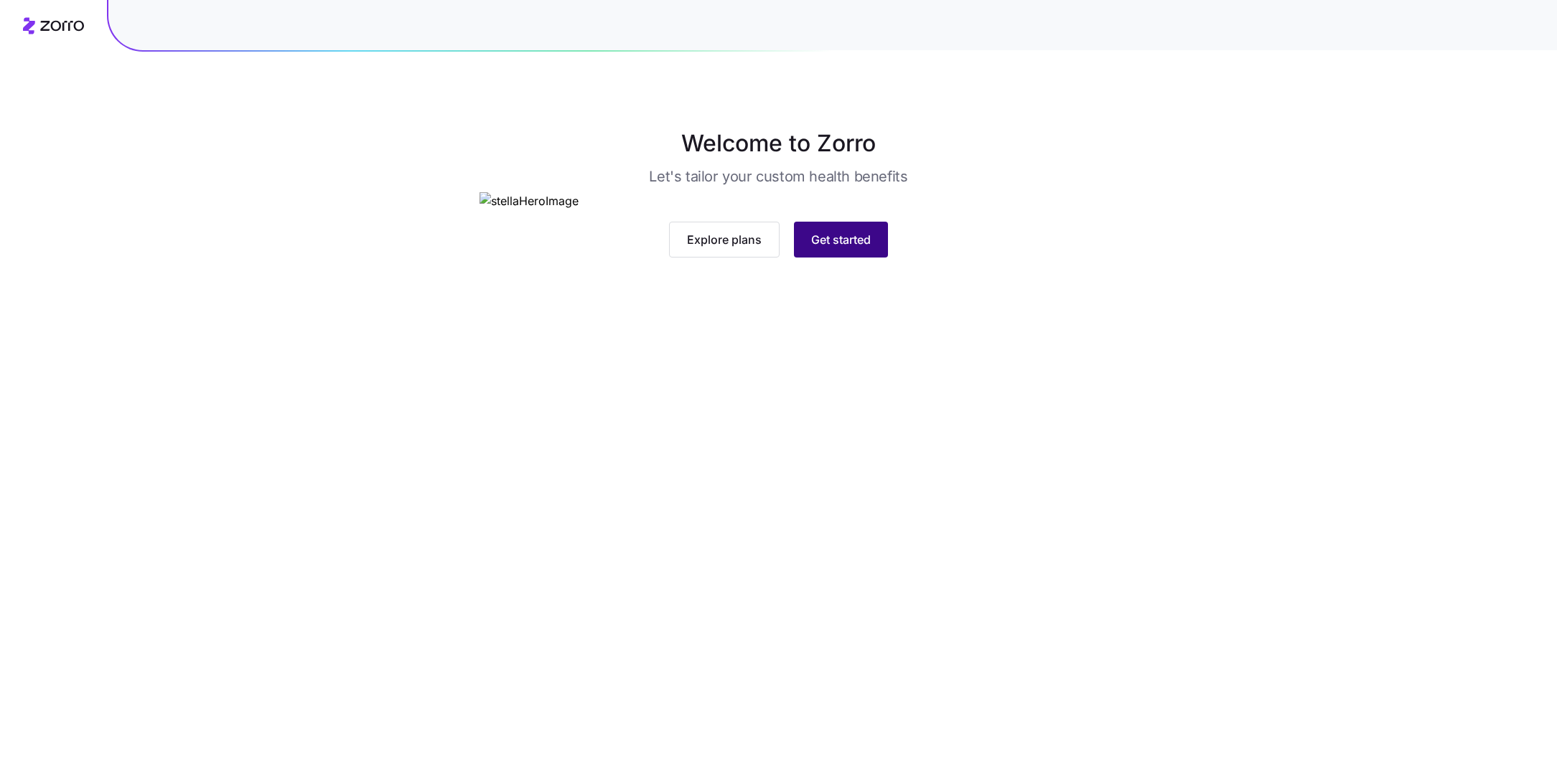
click at [841, 248] on span "Get started" at bounding box center [841, 239] width 60 height 17
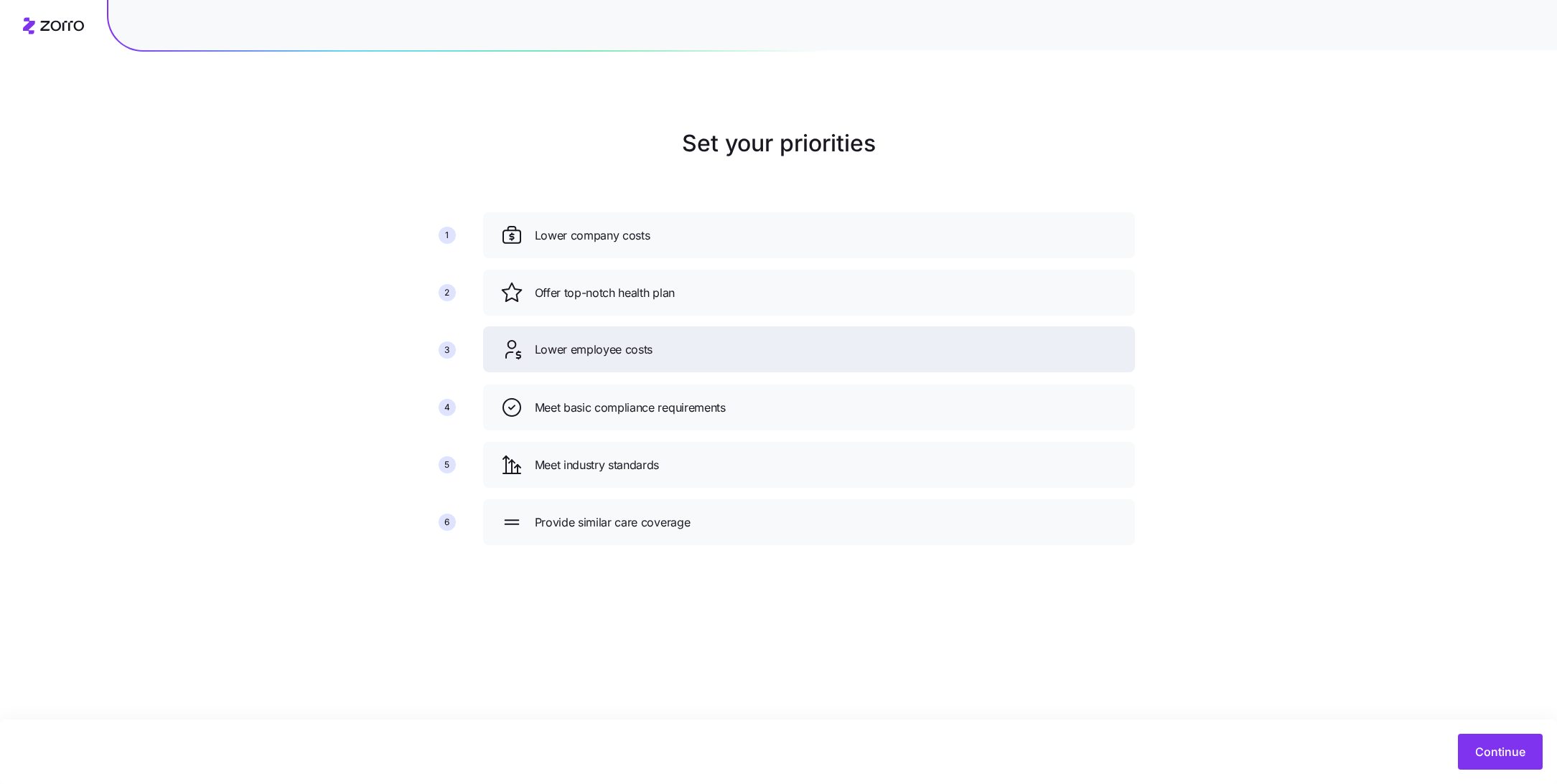
drag, startPoint x: 647, startPoint y: 343, endPoint x: 648, endPoint y: 255, distance: 88.0
click at [648, 340] on span "Lower employee costs" at bounding box center [593, 349] width 118 height 18
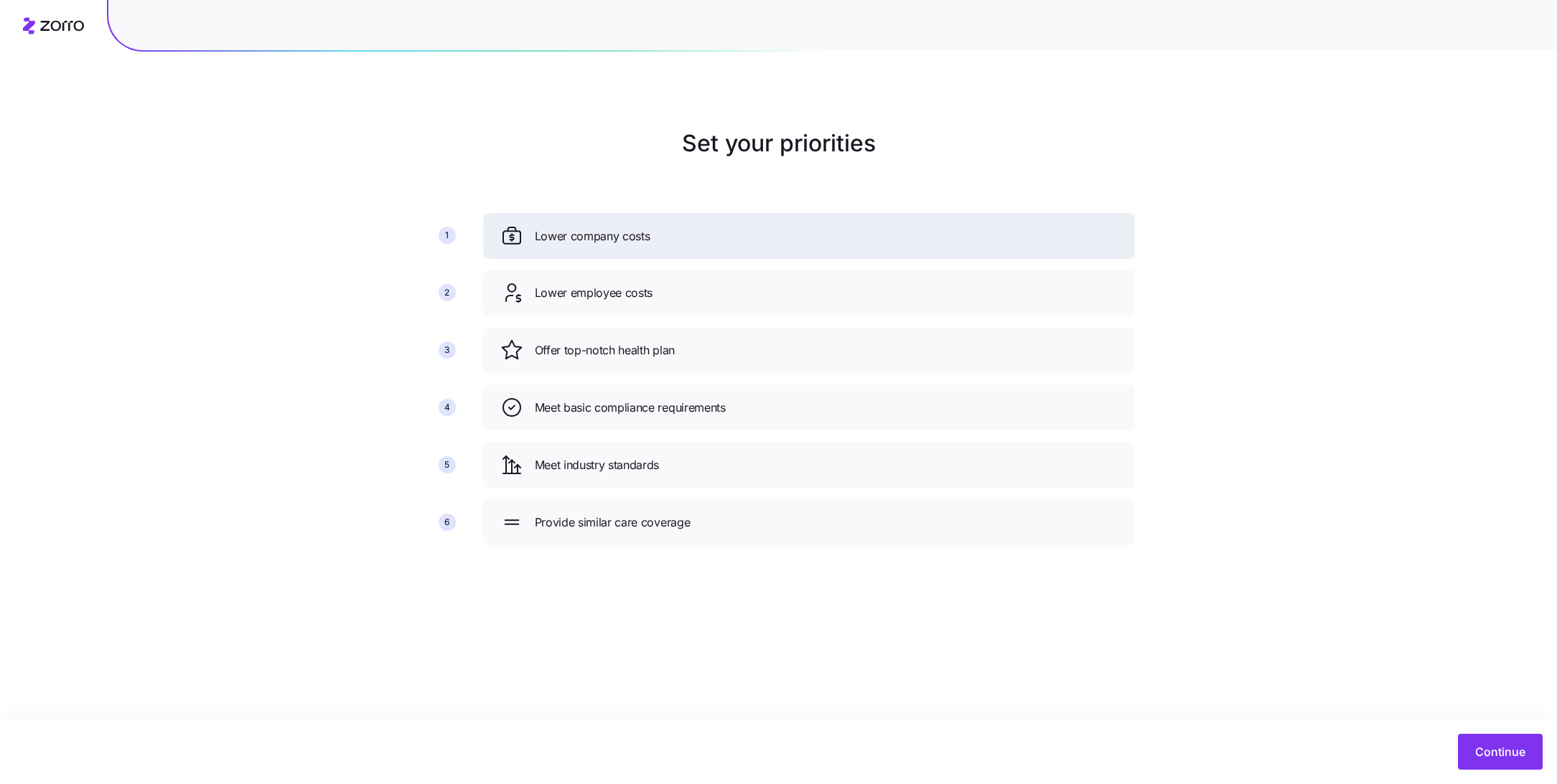
drag, startPoint x: 651, startPoint y: 280, endPoint x: 651, endPoint y: 221, distance: 59.0
click at [651, 221] on div "Lower company costs" at bounding box center [808, 236] width 652 height 46
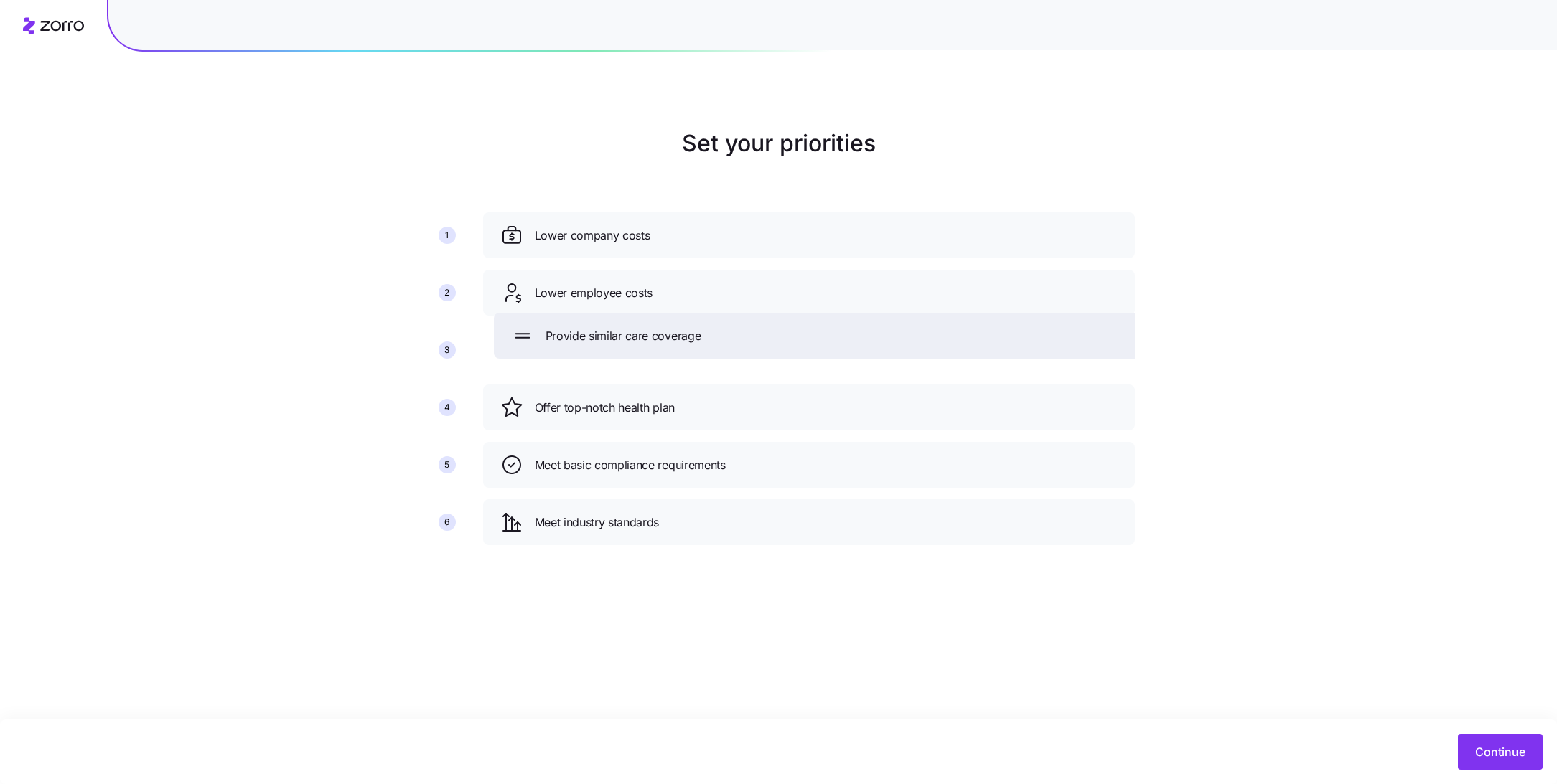
drag, startPoint x: 681, startPoint y: 525, endPoint x: 692, endPoint y: 338, distance: 187.3
click at [692, 338] on span "Provide similar care coverage" at bounding box center [623, 336] width 155 height 18
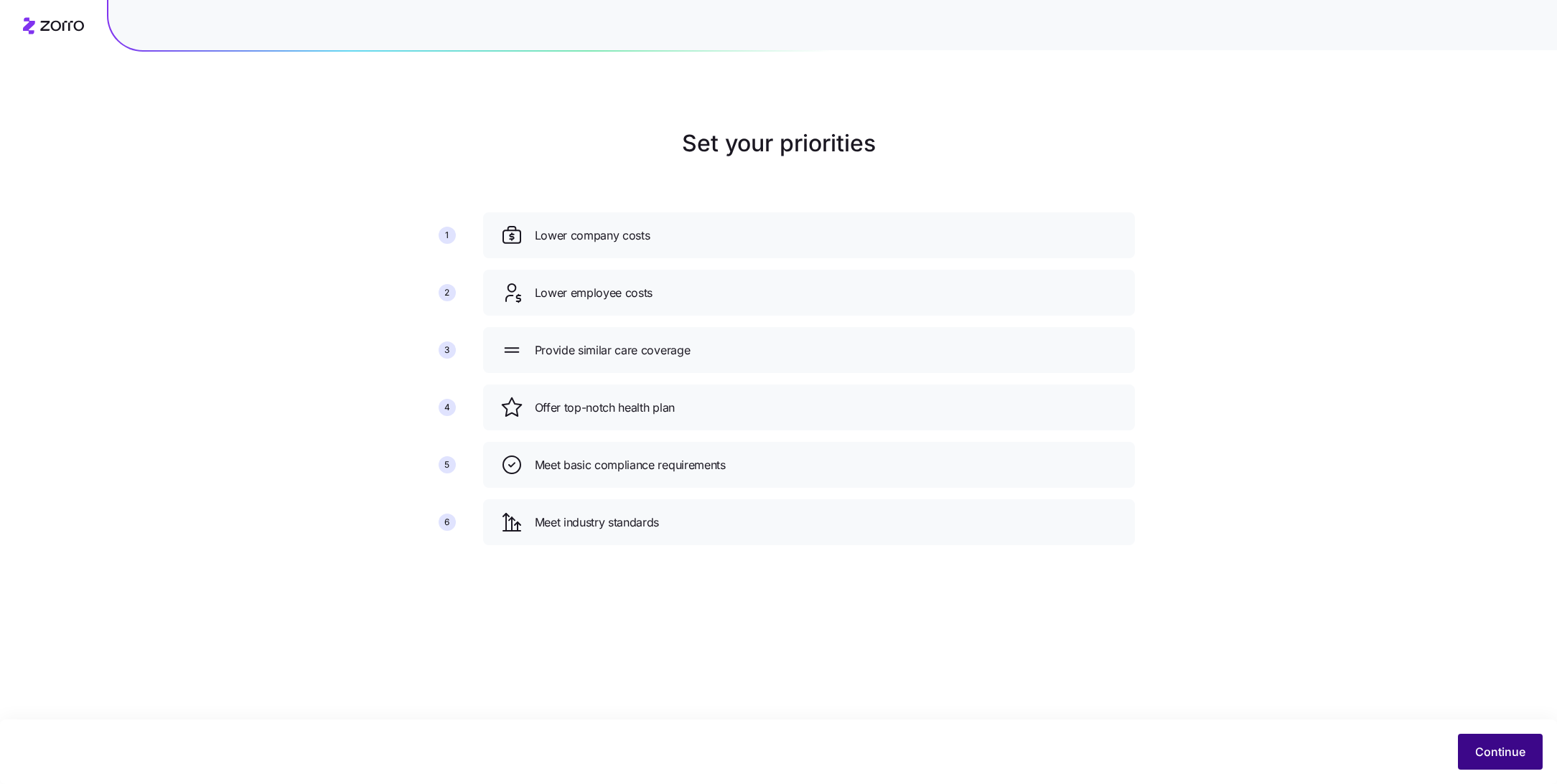
click at [1502, 751] on span "Continue" at bounding box center [1500, 751] width 50 height 17
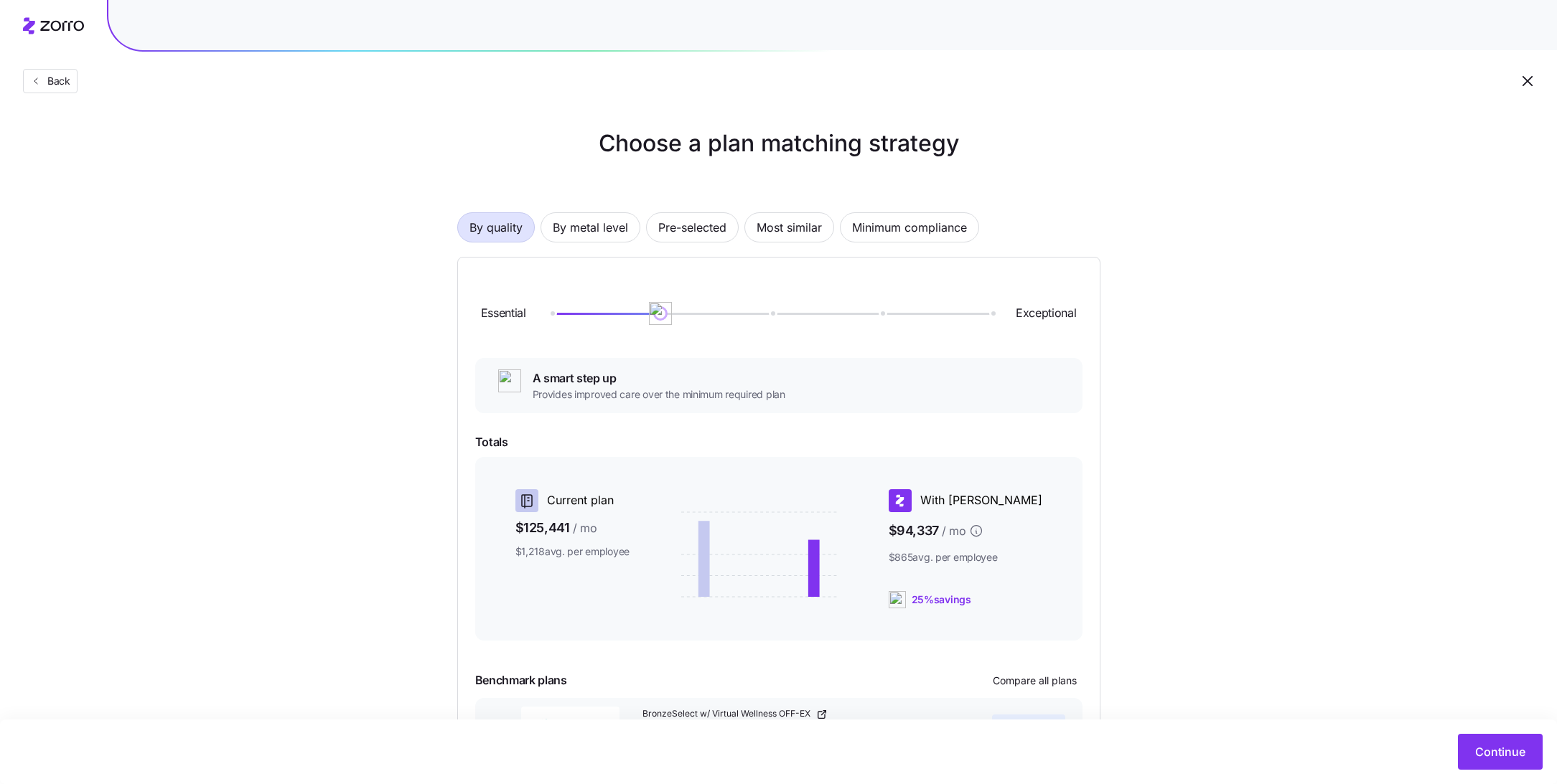
scroll to position [108, 0]
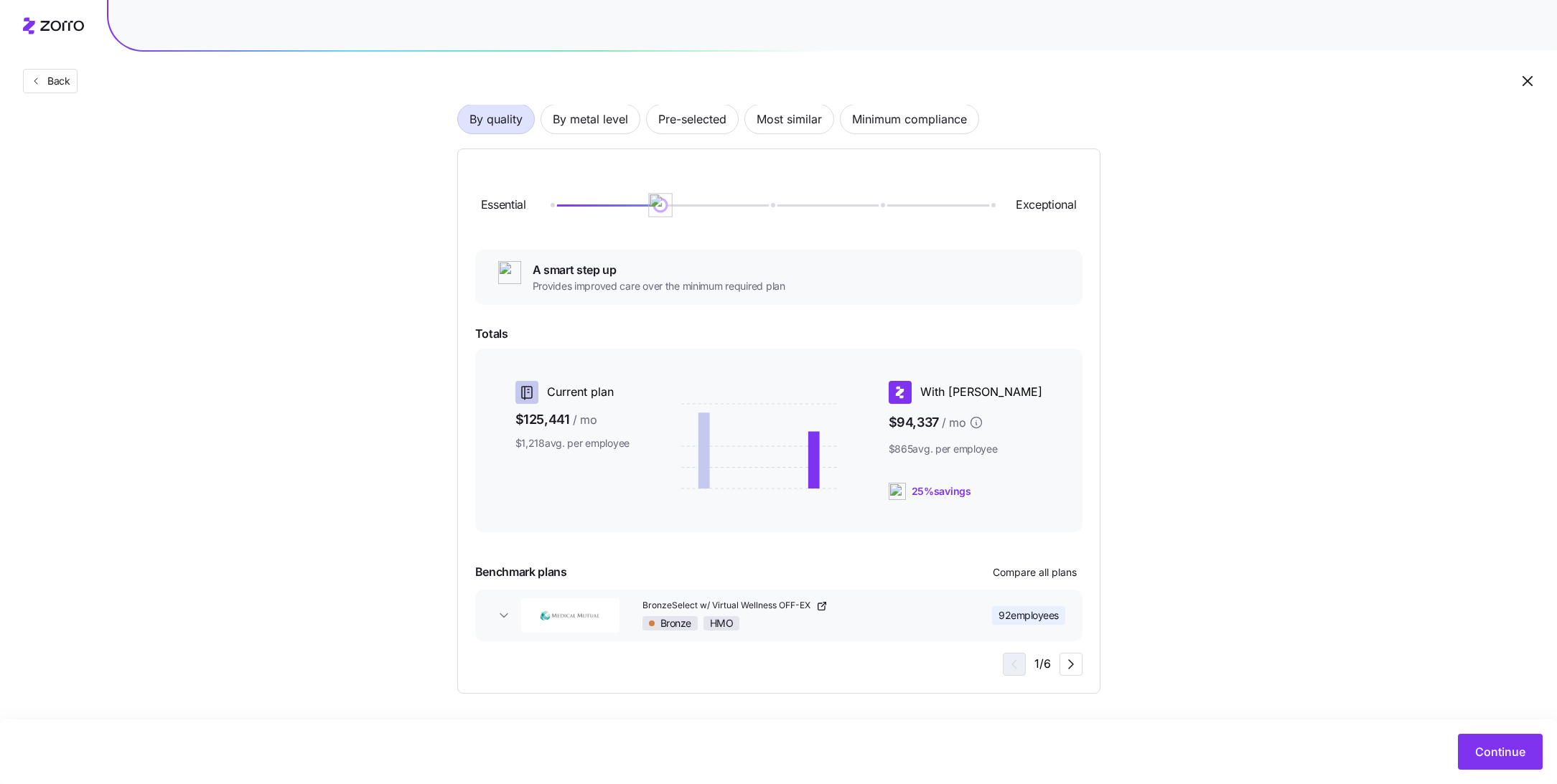
drag, startPoint x: 654, startPoint y: 204, endPoint x: 746, endPoint y: 204, distance: 92.0
click at [746, 204] on div at bounding box center [771, 205] width 441 height 2
drag, startPoint x: 773, startPoint y: 205, endPoint x: 855, endPoint y: 205, distance: 82.0
click at [855, 205] on div at bounding box center [771, 205] width 441 height 2
drag, startPoint x: 873, startPoint y: 203, endPoint x: 770, endPoint y: 203, distance: 103.0
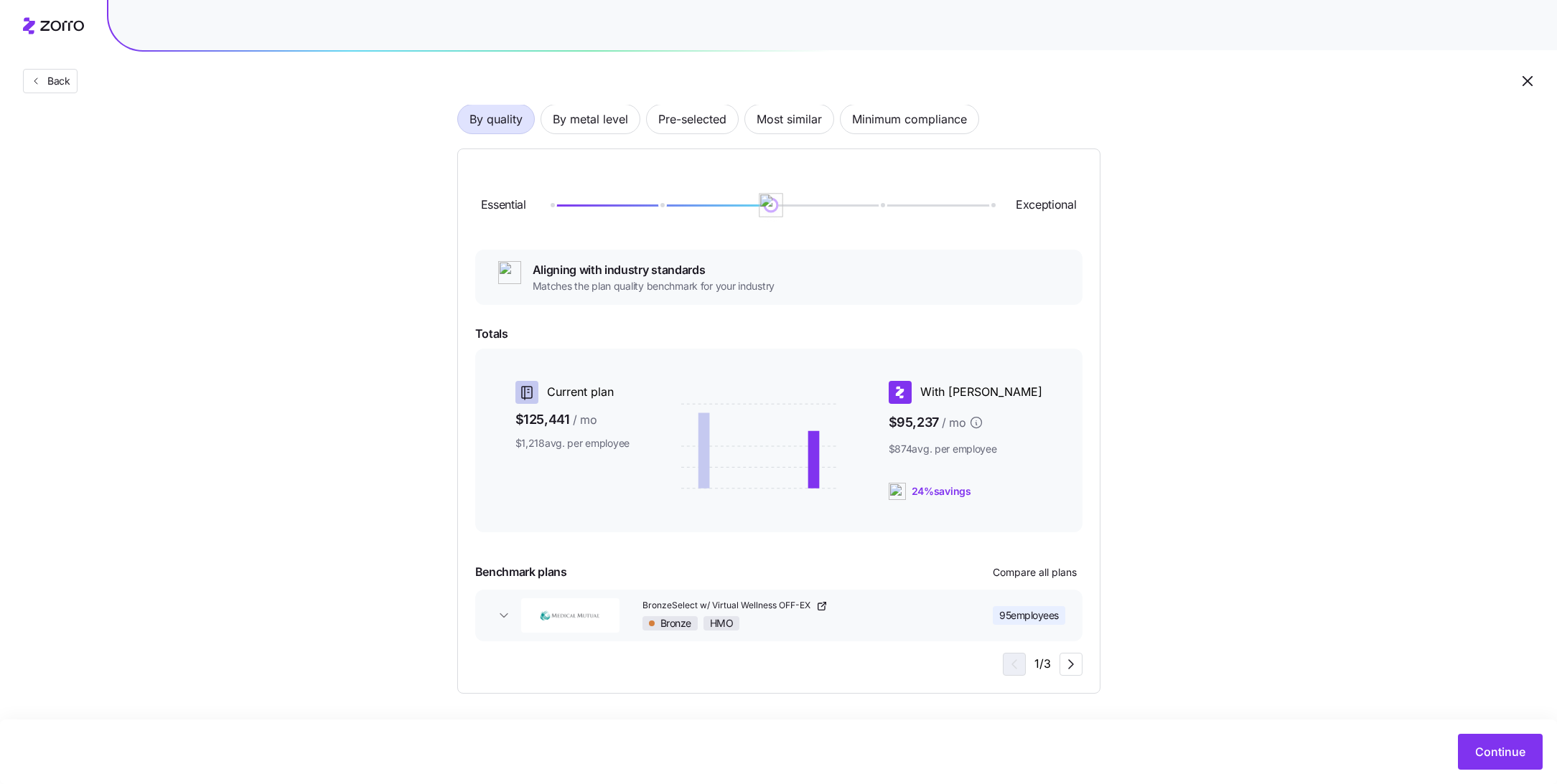
click at [770, 203] on img at bounding box center [771, 205] width 25 height 25
click at [606, 124] on span "By metal level" at bounding box center [590, 118] width 76 height 29
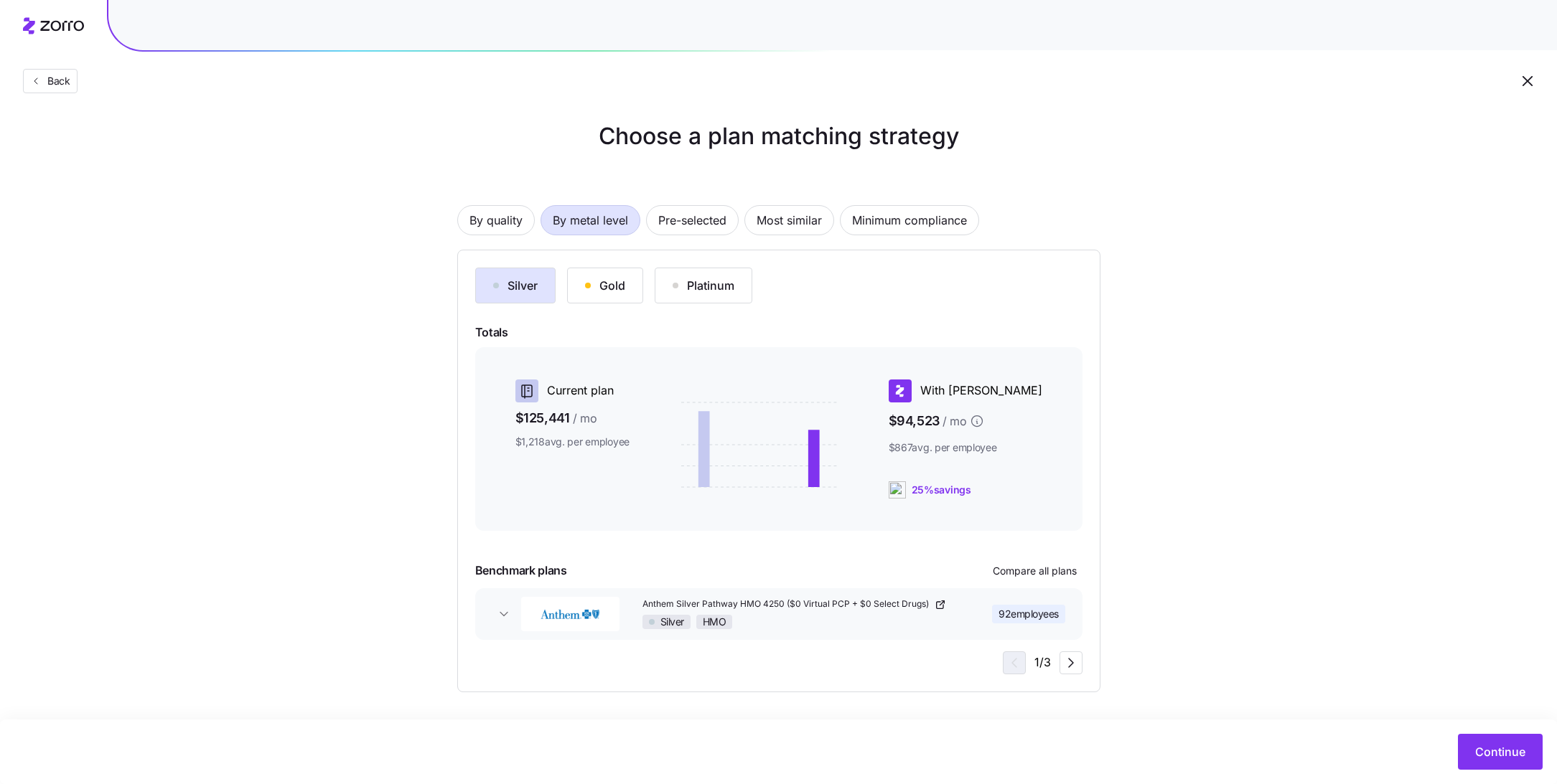
scroll to position [6, 0]
click at [532, 290] on div "Silver" at bounding box center [515, 286] width 45 height 17
click at [590, 291] on div "Gold" at bounding box center [605, 286] width 40 height 17
click at [506, 290] on div "Silver" at bounding box center [515, 286] width 45 height 17
click at [1479, 760] on span "Continue" at bounding box center [1500, 751] width 50 height 17
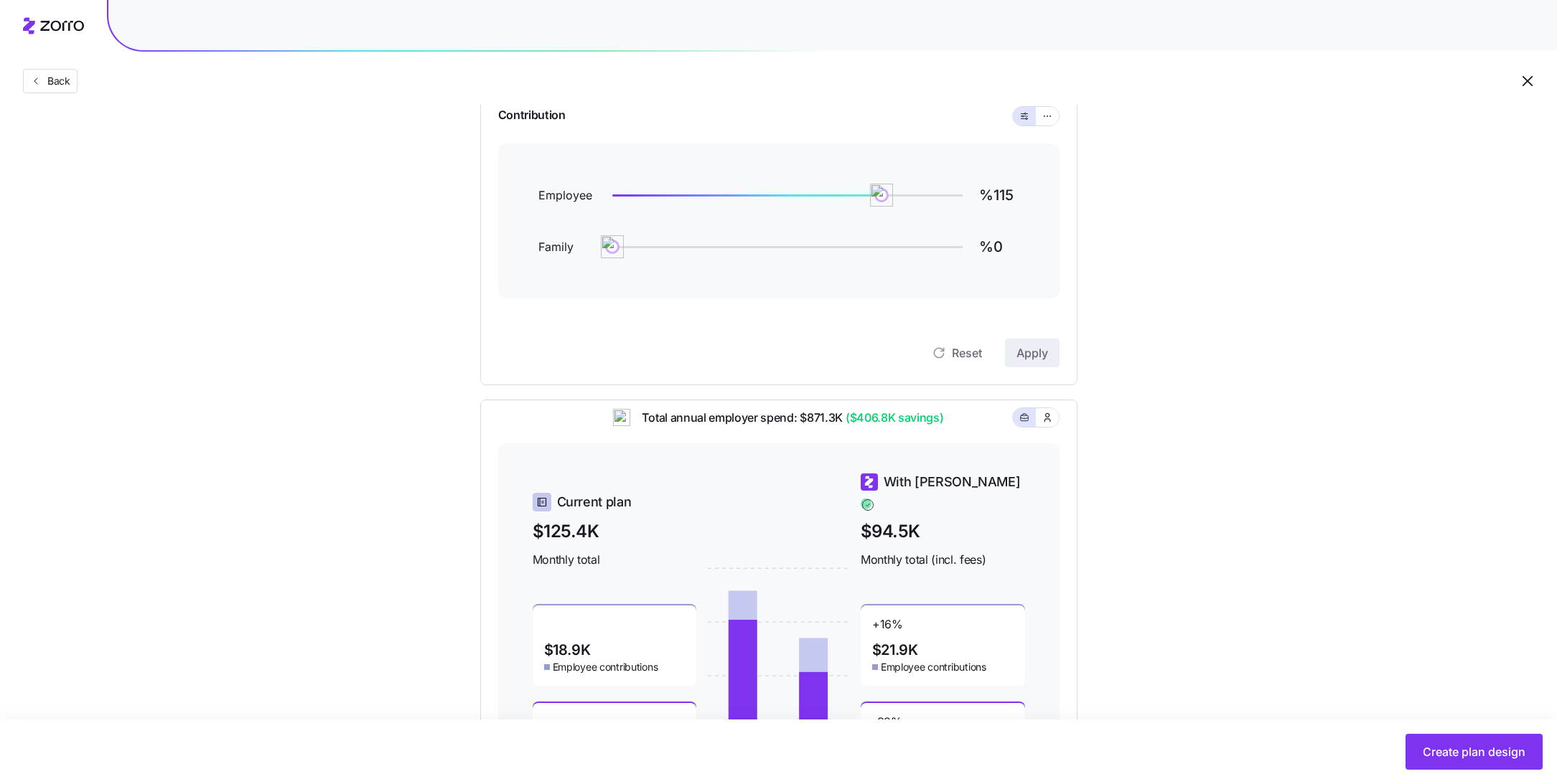
scroll to position [142, 0]
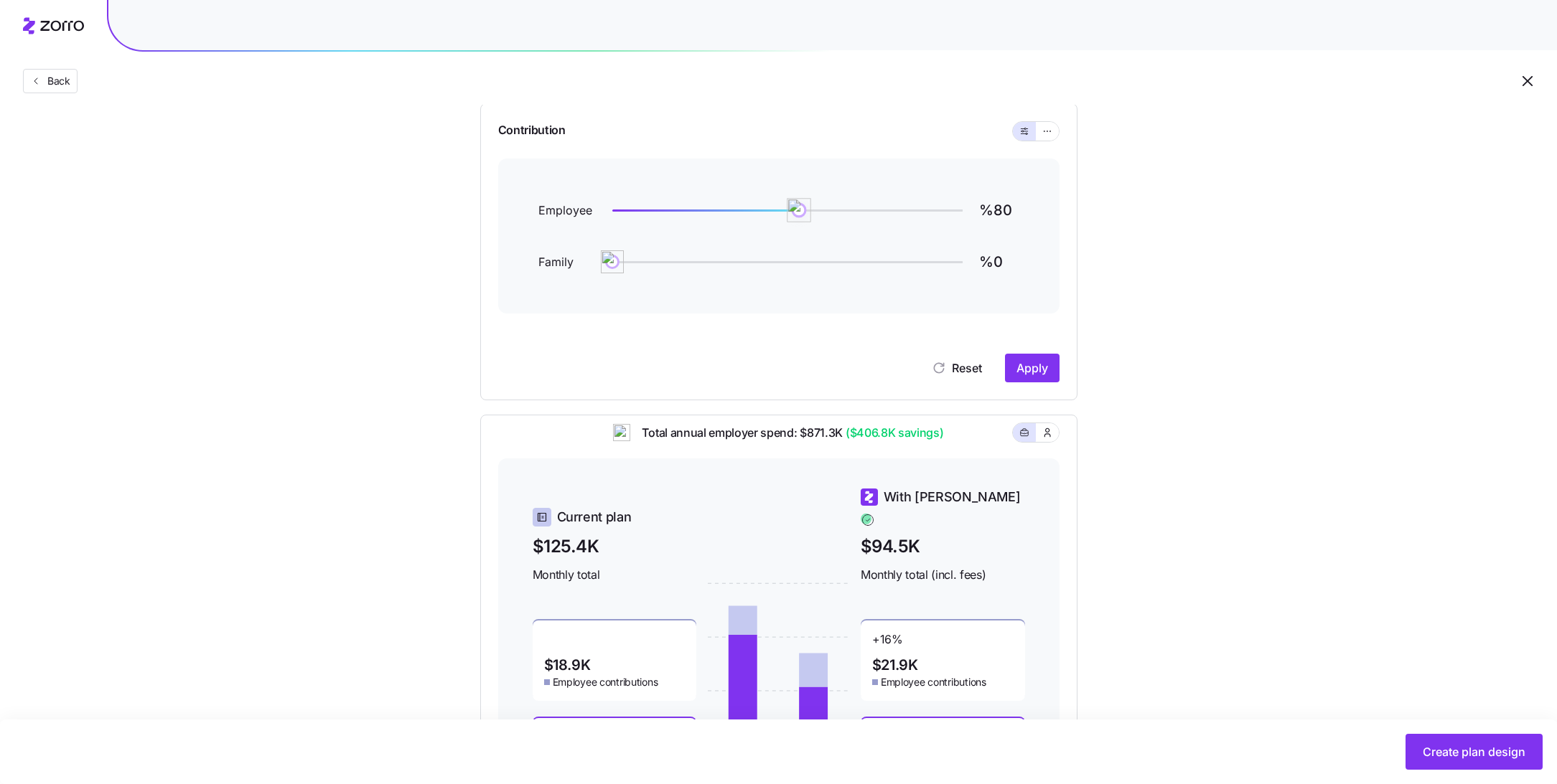
drag, startPoint x: 883, startPoint y: 207, endPoint x: 799, endPoint y: 210, distance: 84.1
click at [799, 210] on img at bounding box center [798, 210] width 25 height 25
click at [1039, 366] on span "Apply" at bounding box center [1032, 367] width 32 height 17
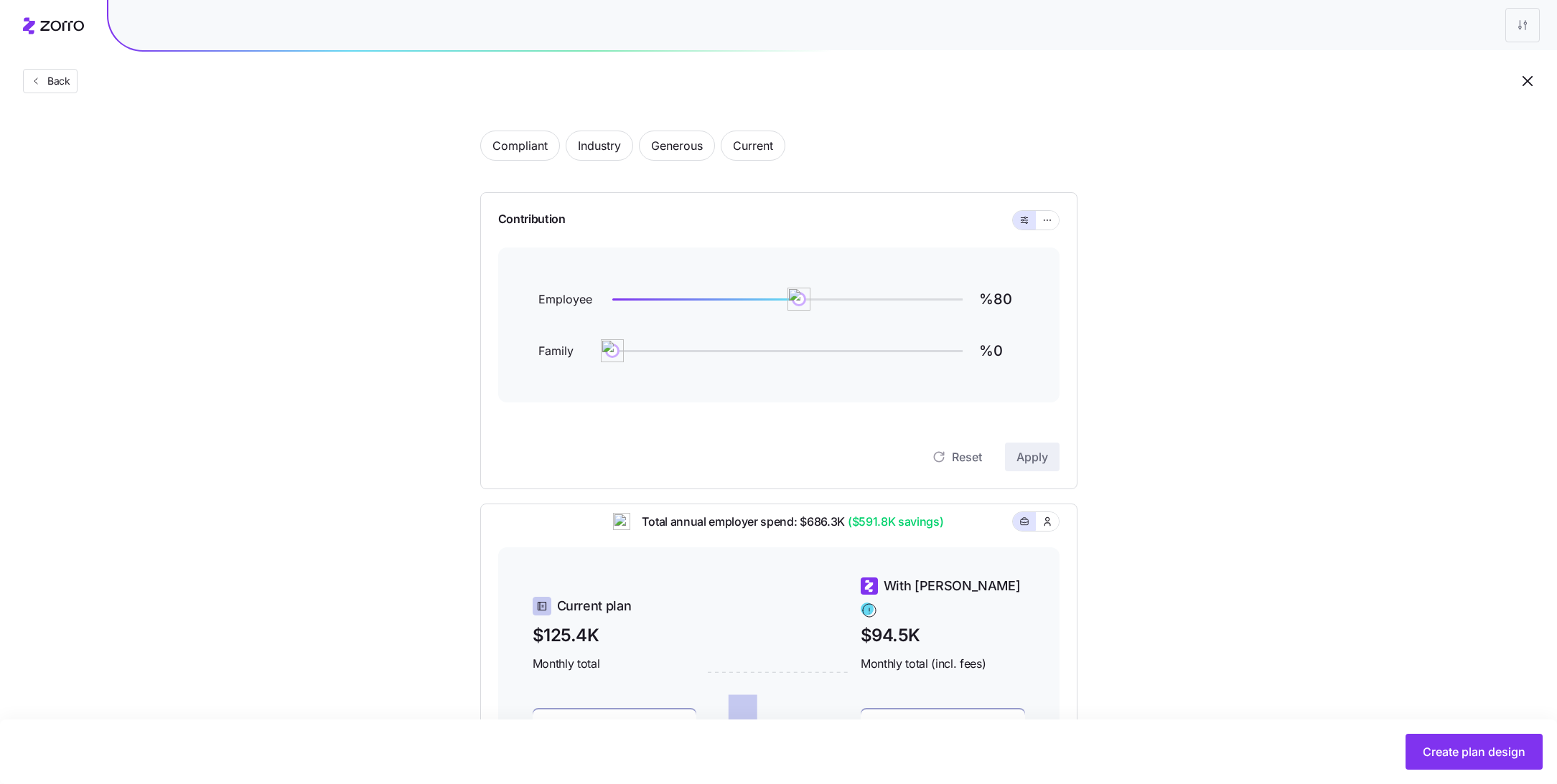
scroll to position [0, 0]
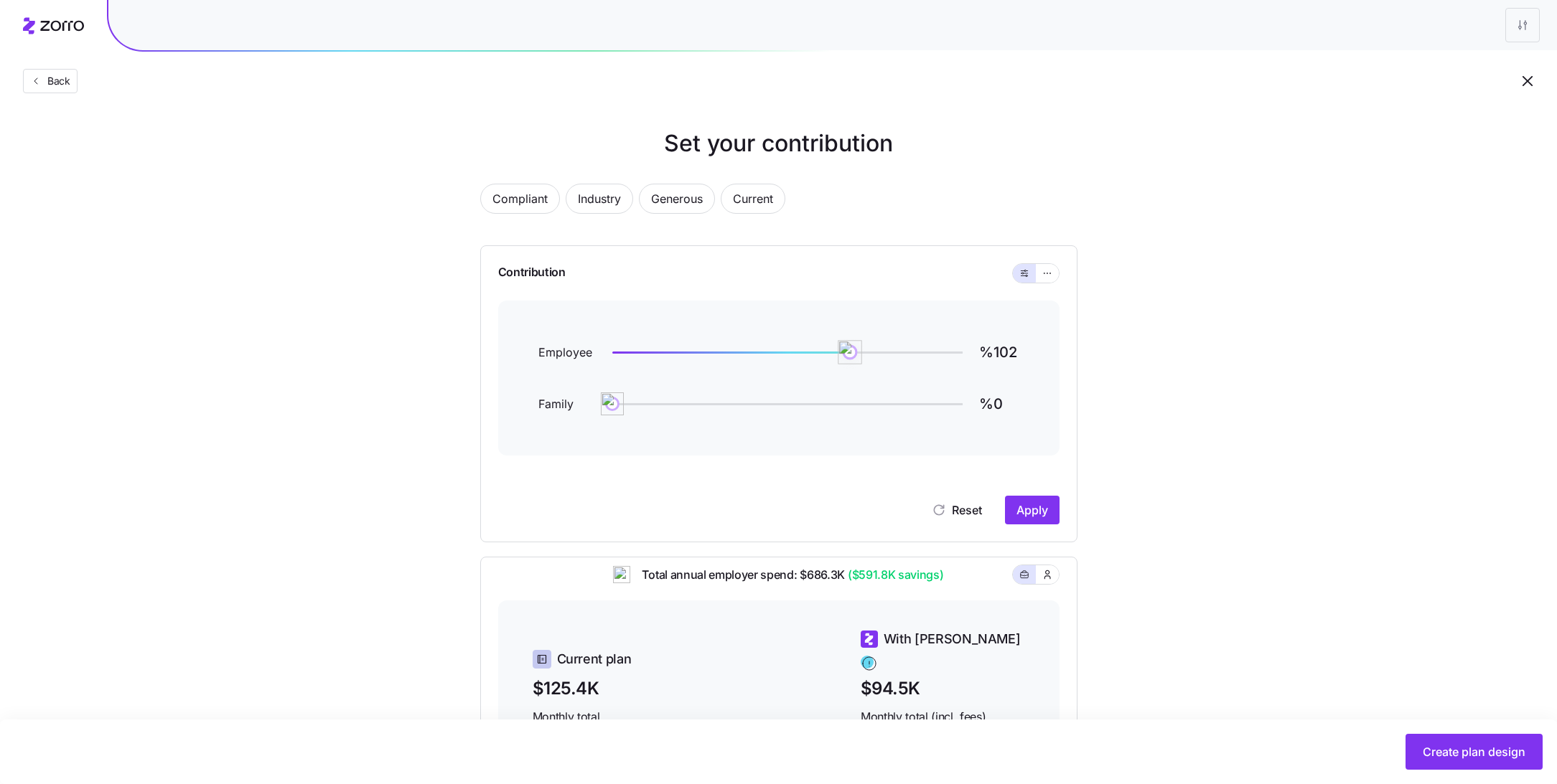
type input "%101"
drag, startPoint x: 792, startPoint y: 353, endPoint x: 847, endPoint y: 353, distance: 55.0
click at [847, 353] on img at bounding box center [847, 352] width 25 height 25
click at [1024, 501] on span "Apply" at bounding box center [1032, 509] width 32 height 17
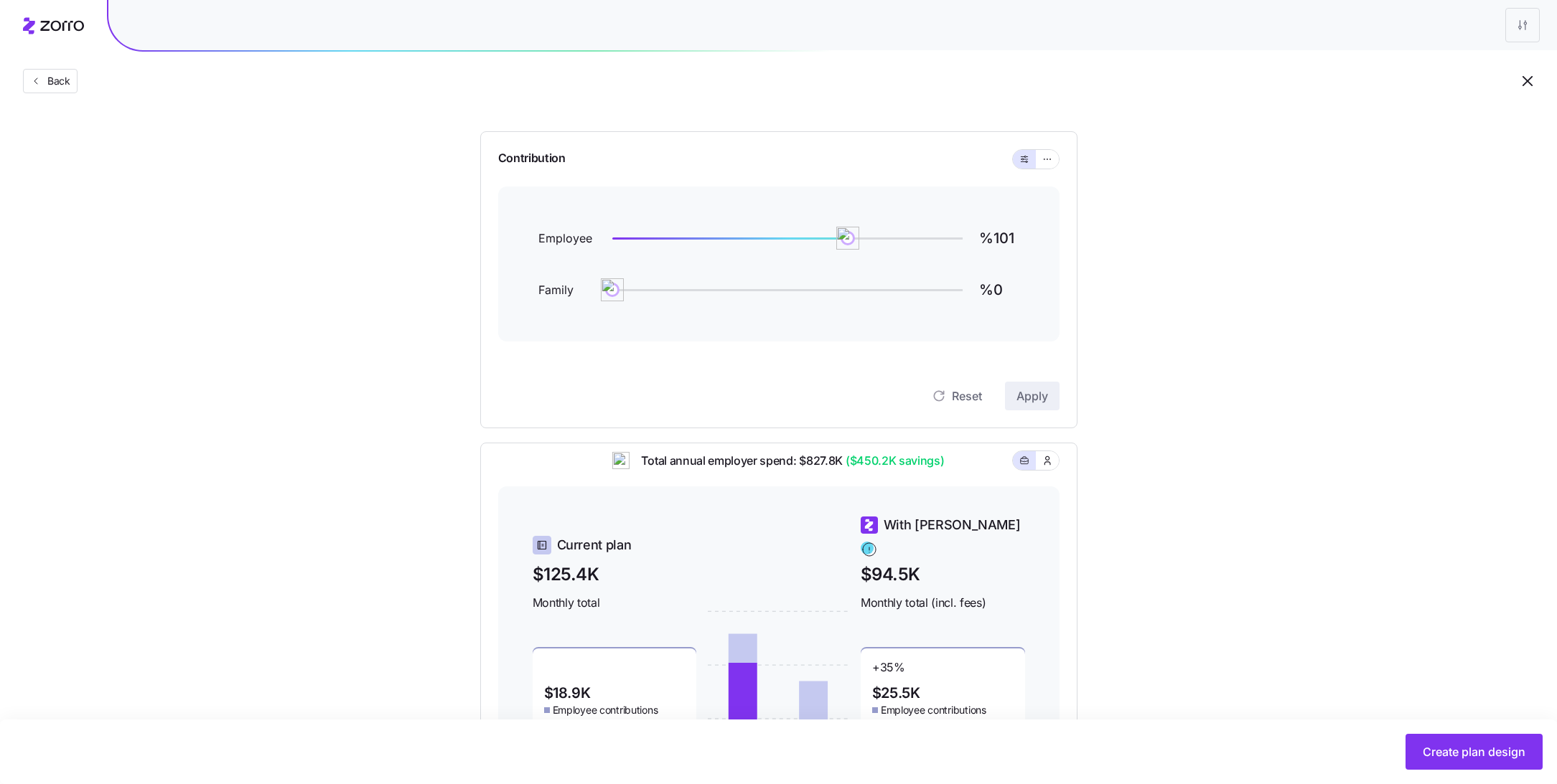
scroll to position [113, 0]
click at [1050, 162] on icon "button" at bounding box center [1047, 159] width 10 height 17
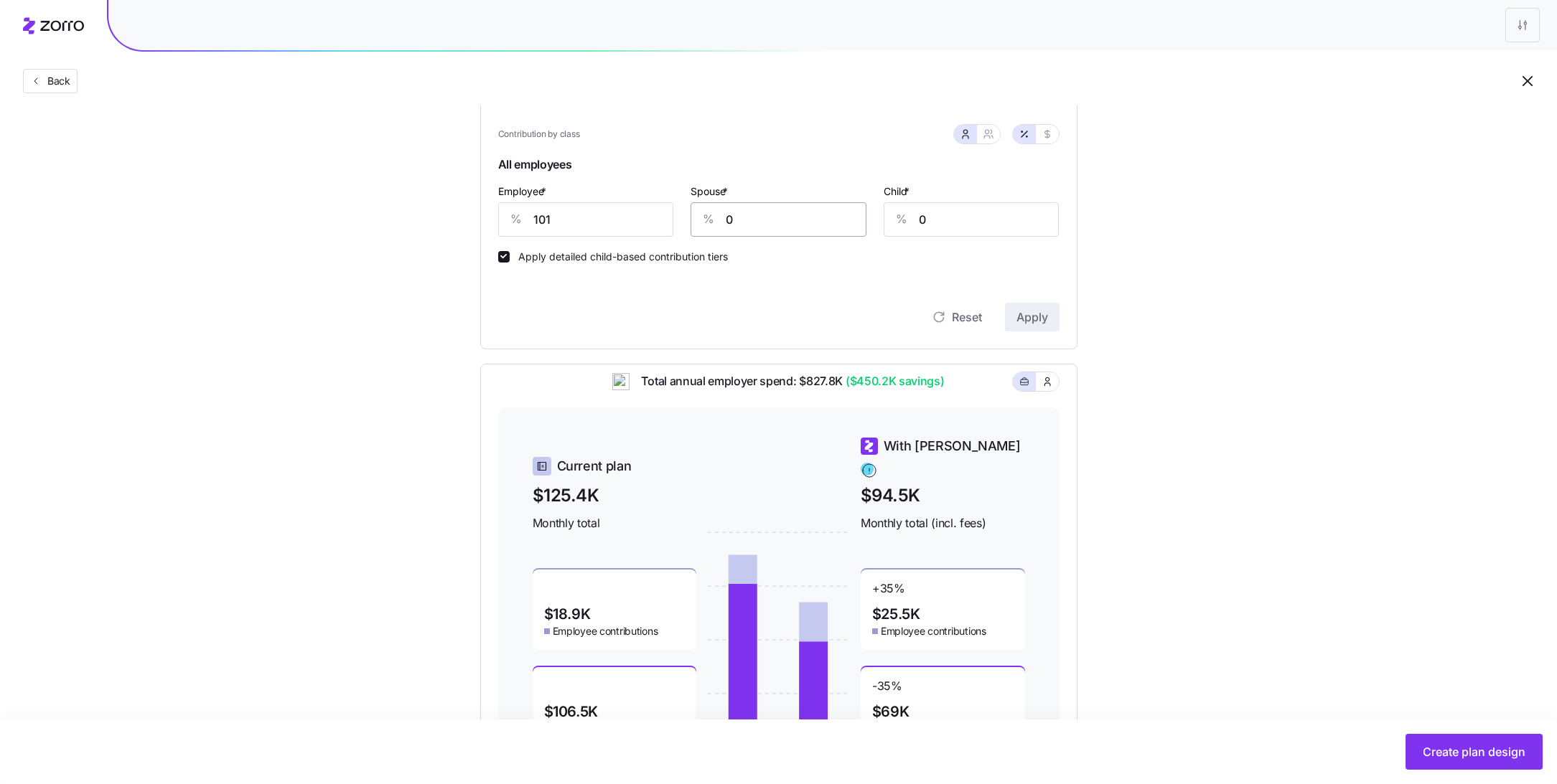
scroll to position [383, 0]
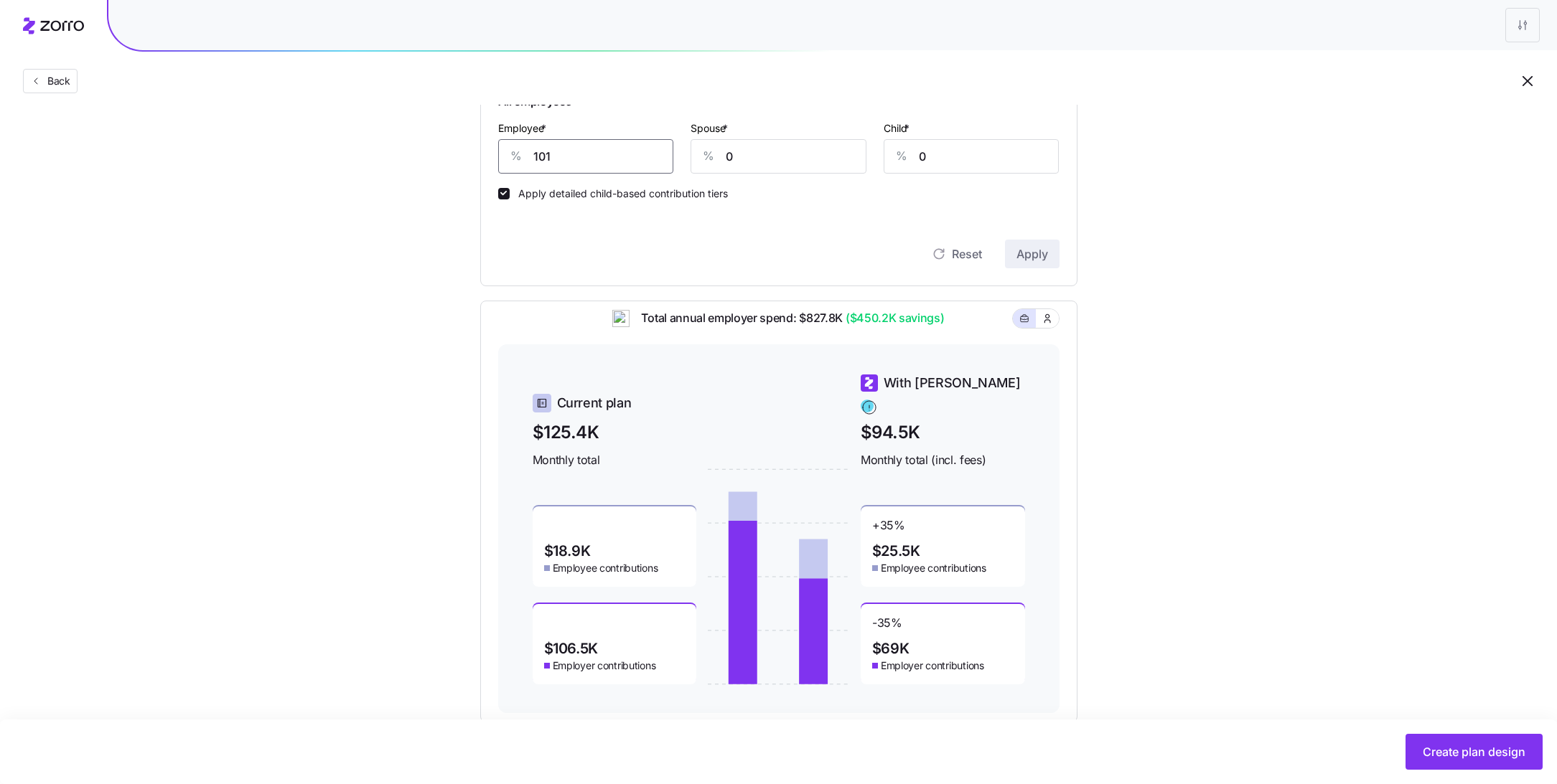
click at [614, 153] on input "101" at bounding box center [585, 156] width 176 height 35
type input "75"
type input "20"
type input "40"
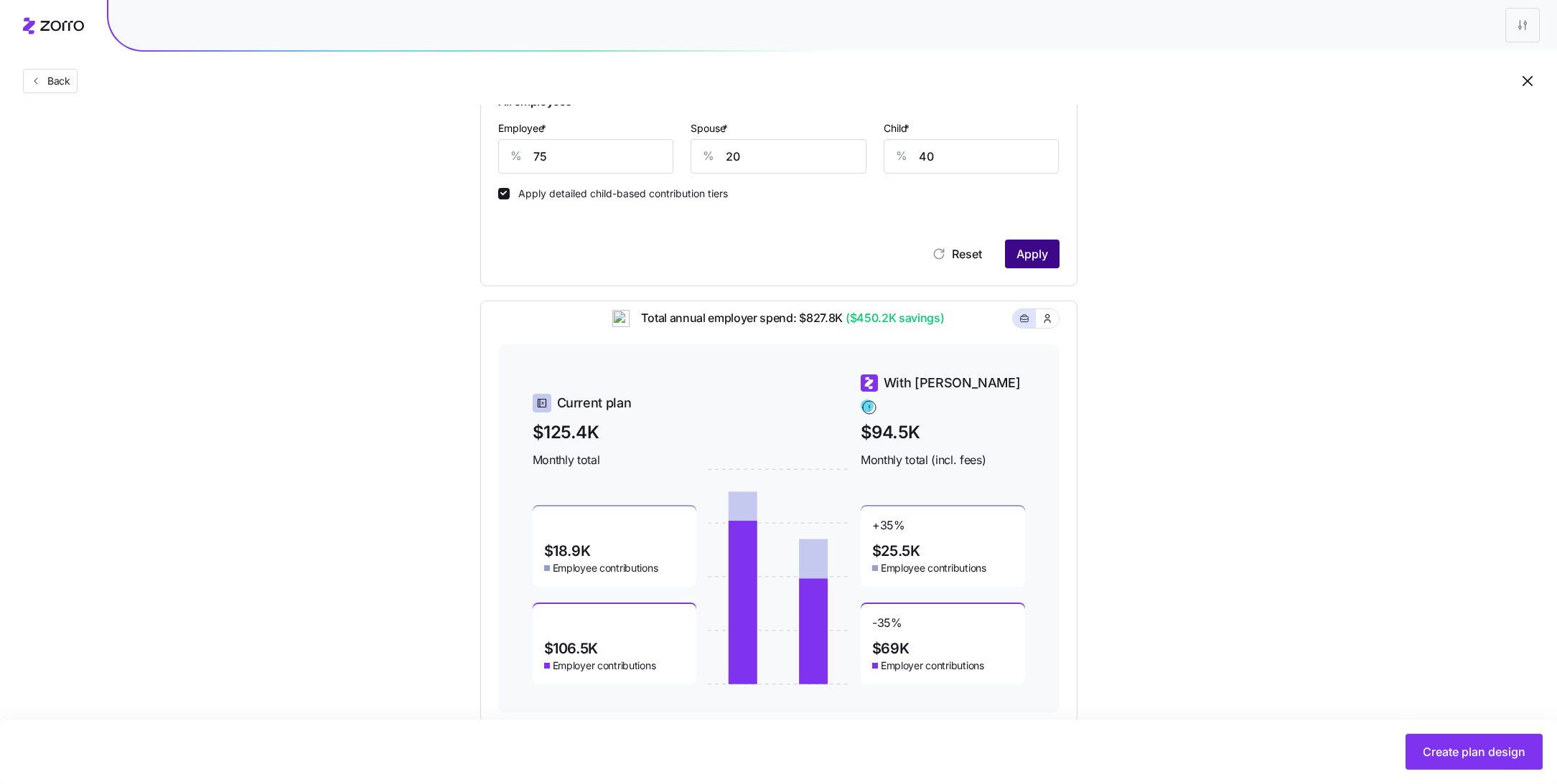
click at [1024, 240] on div "Reset Apply" at bounding box center [778, 254] width 561 height 29
click at [1050, 259] on button "Apply" at bounding box center [1031, 254] width 55 height 29
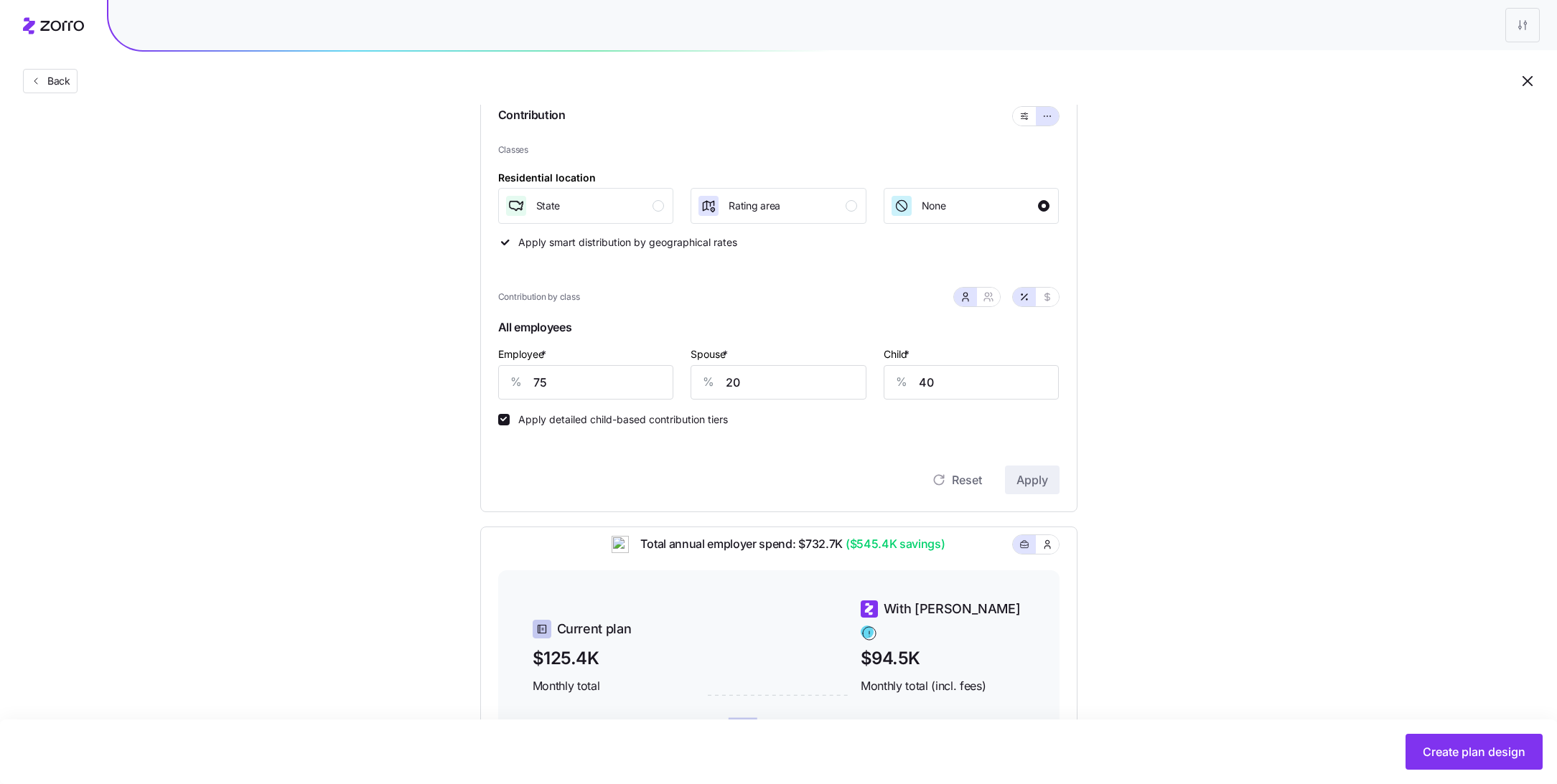
scroll to position [140, 0]
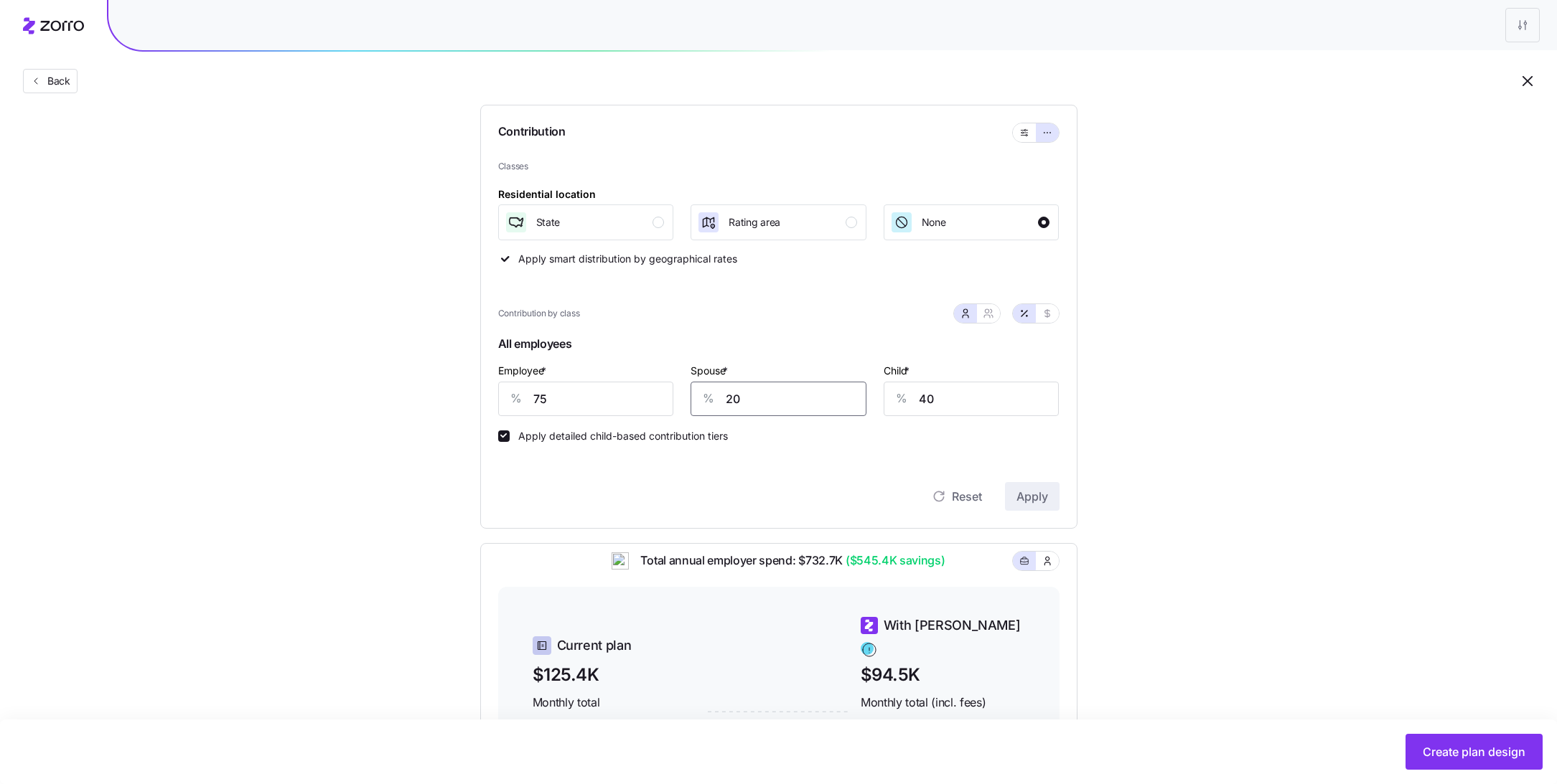
drag, startPoint x: 754, startPoint y: 407, endPoint x: 678, endPoint y: 407, distance: 76.0
click at [686, 407] on div "Spouse * % 20" at bounding box center [778, 389] width 193 height 72
type input "75"
click at [1050, 502] on button "Apply" at bounding box center [1031, 495] width 55 height 29
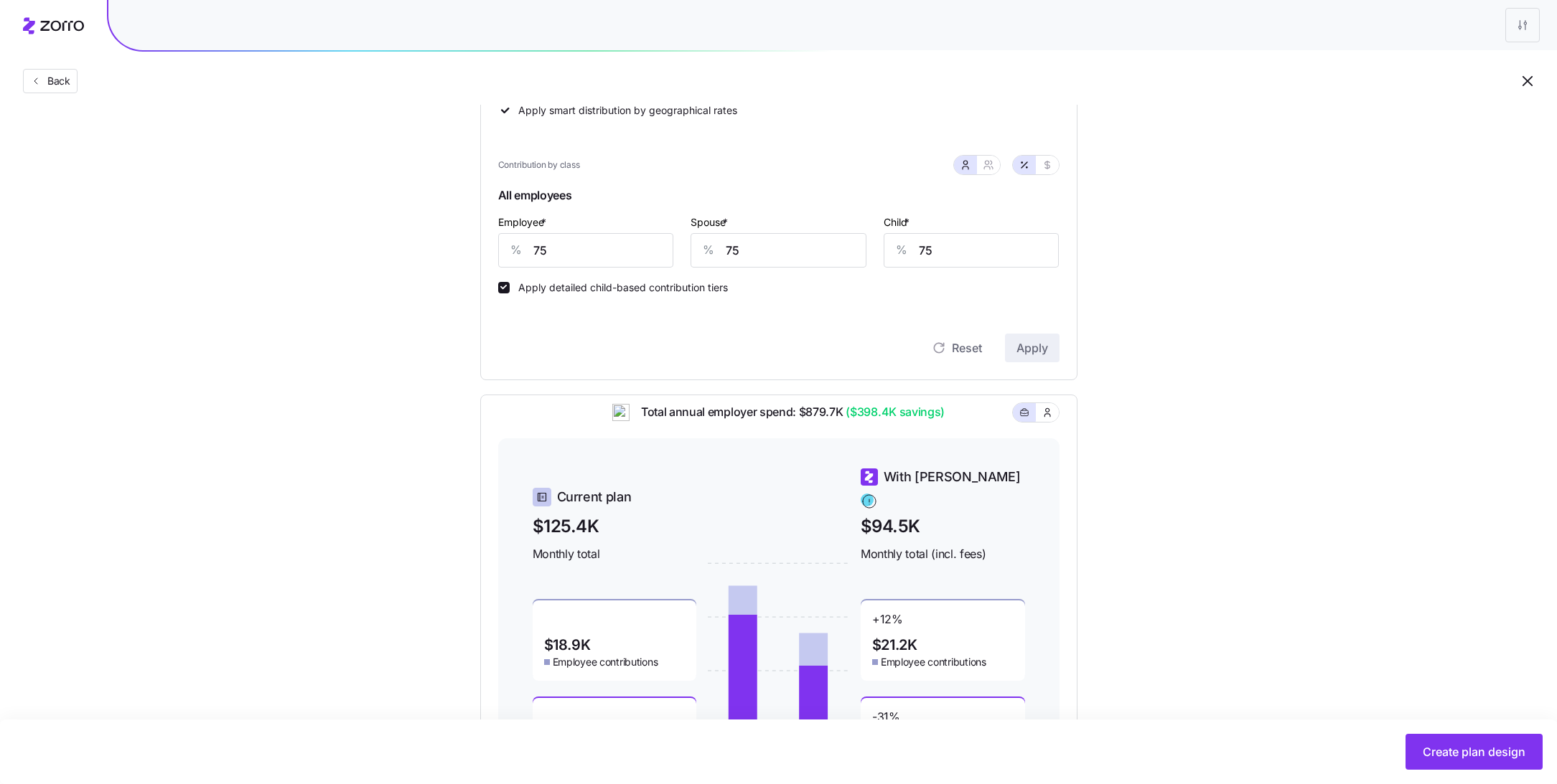
scroll to position [287, 0]
drag, startPoint x: 567, startPoint y: 259, endPoint x: 363, endPoint y: 258, distance: 204.0
click at [363, 259] on div "Set your contribution Compliant Industry Generous Current Contribution Classes …" at bounding box center [778, 329] width 1557 height 979
type input "100"
click at [1035, 348] on span "Apply" at bounding box center [1032, 349] width 32 height 17
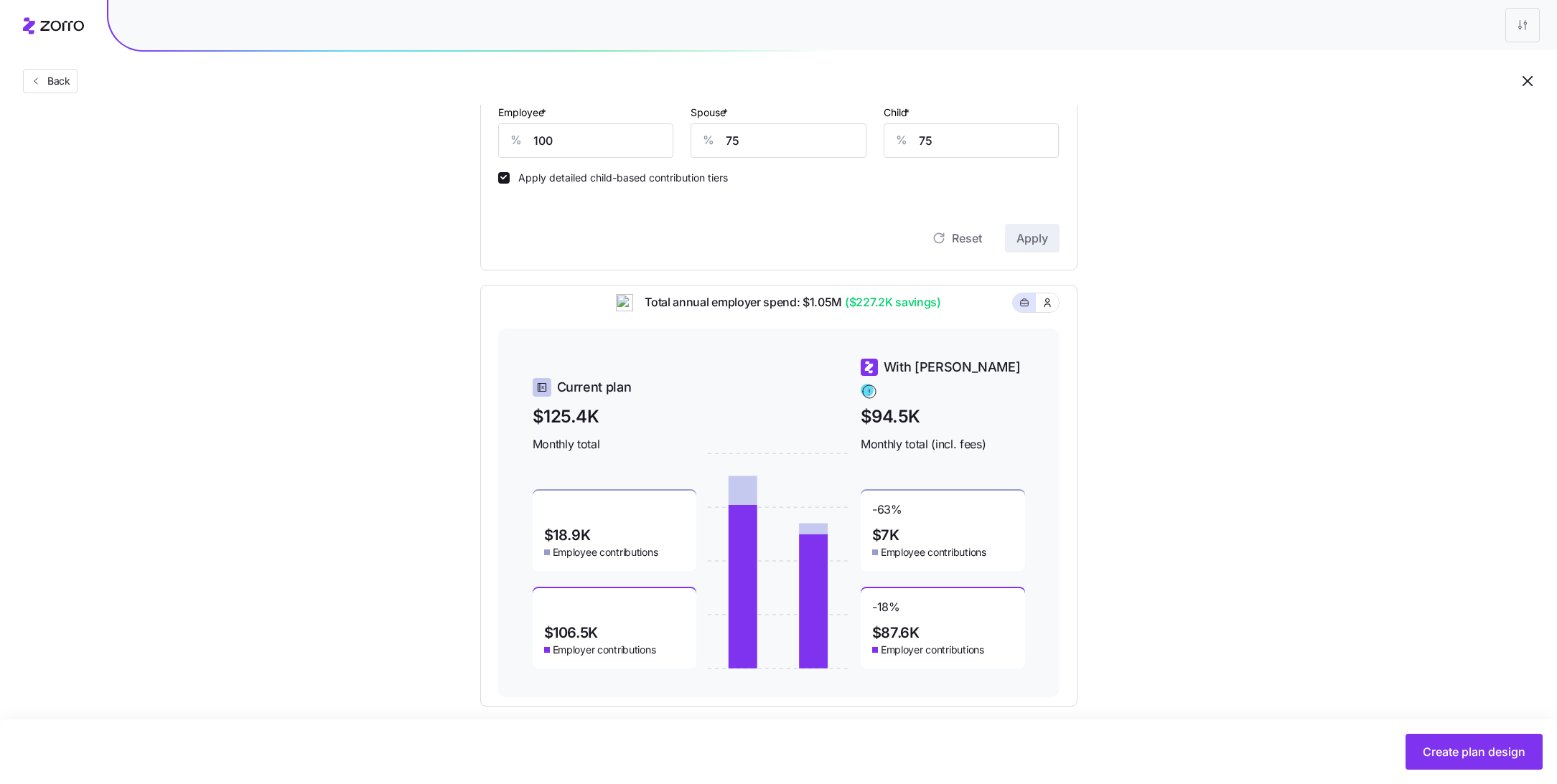
scroll to position [413, 0]
